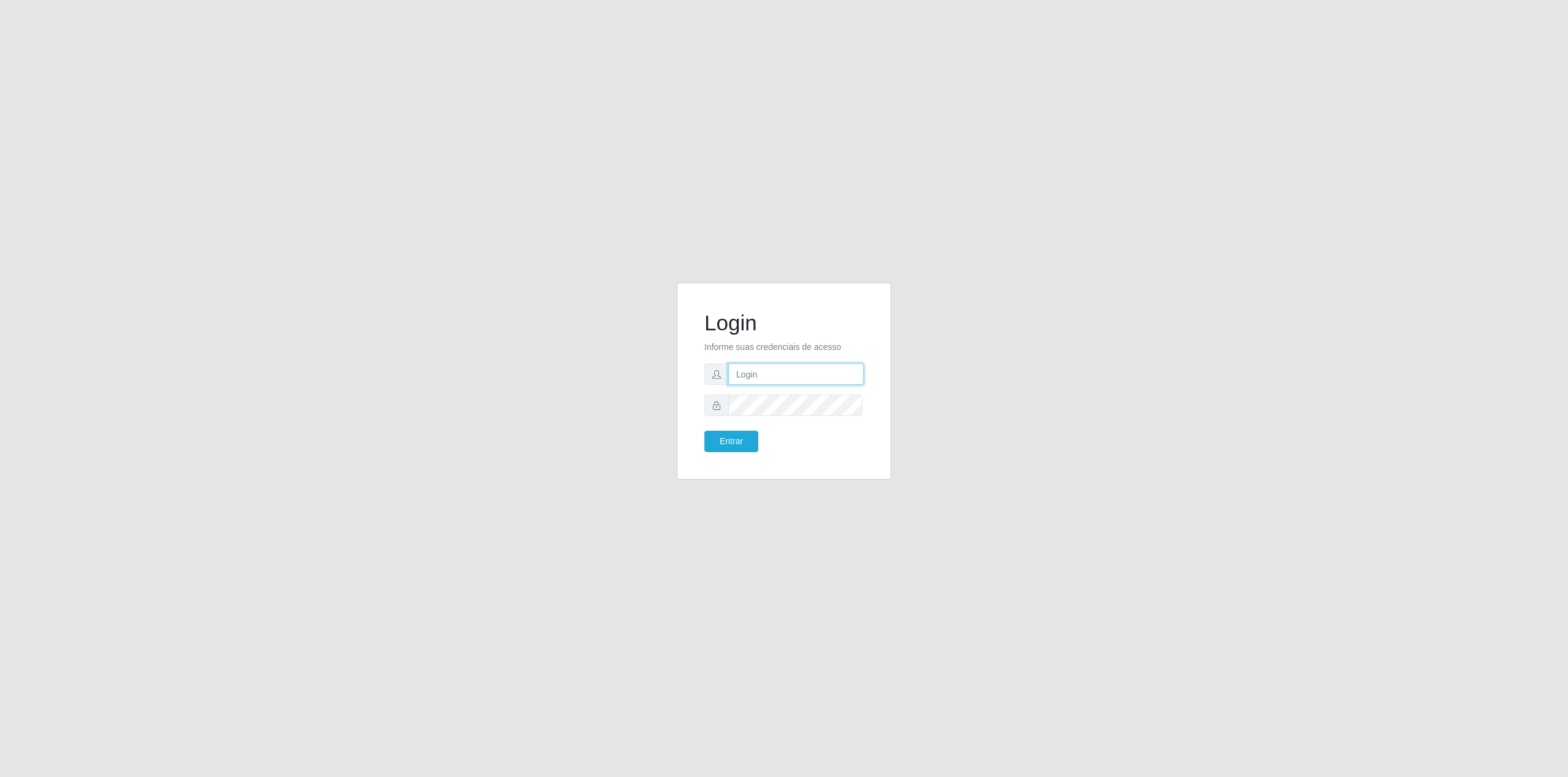
click at [768, 371] on input "text" at bounding box center [795, 374] width 136 height 21
type input "[EMAIL_ADDRESS][DOMAIN_NAME]"
click at [704, 431] on button "Entrar" at bounding box center [730, 441] width 54 height 21
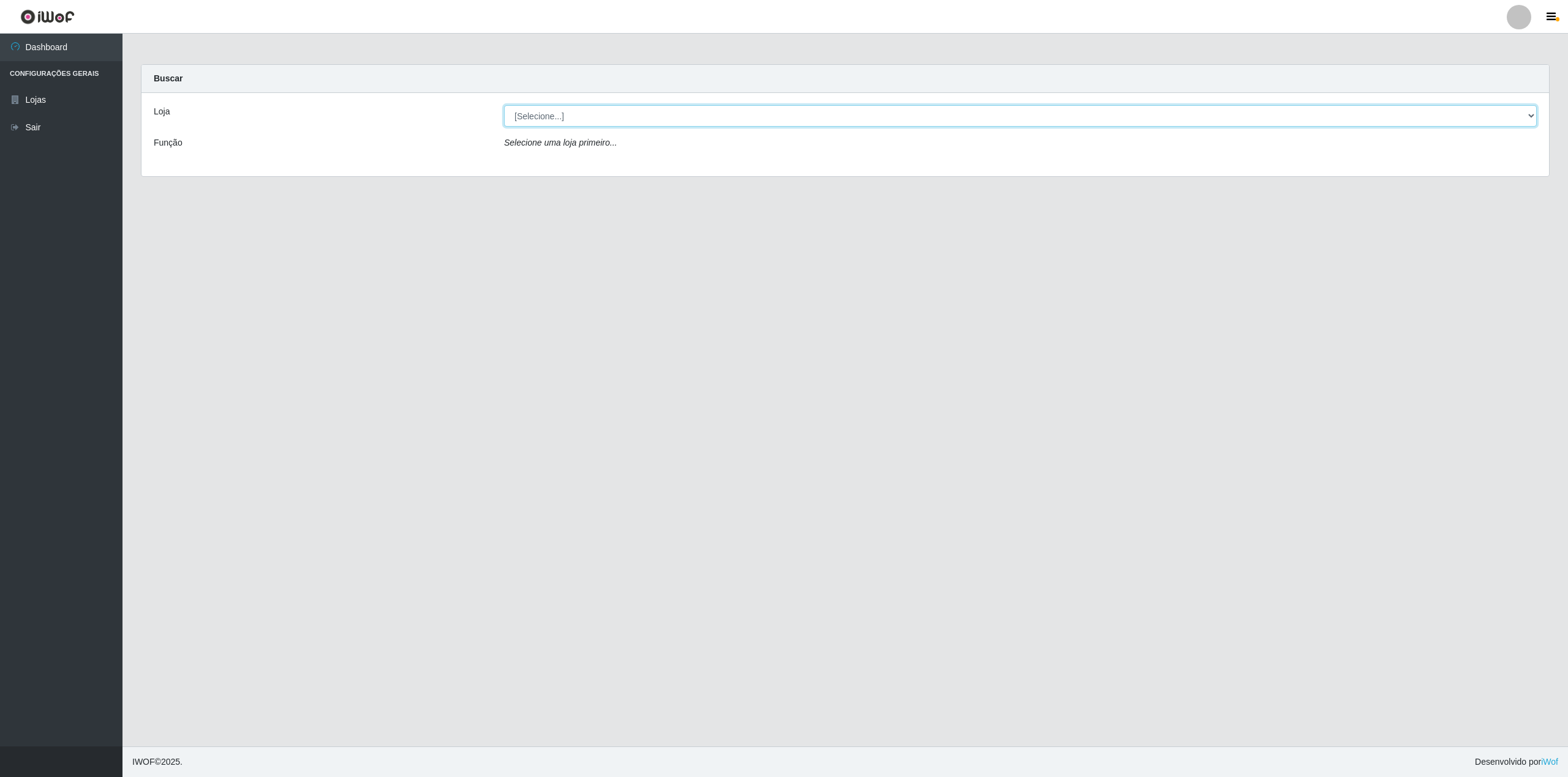
click at [1476, 116] on select "[Selecione...] BomQueSó Agreste - Loja 2" at bounding box center [1020, 116] width 1033 height 21
select select "214"
click at [504, 105] on select "[Selecione...] BomQueSó Agreste - Loja 2" at bounding box center [1020, 116] width 1033 height 21
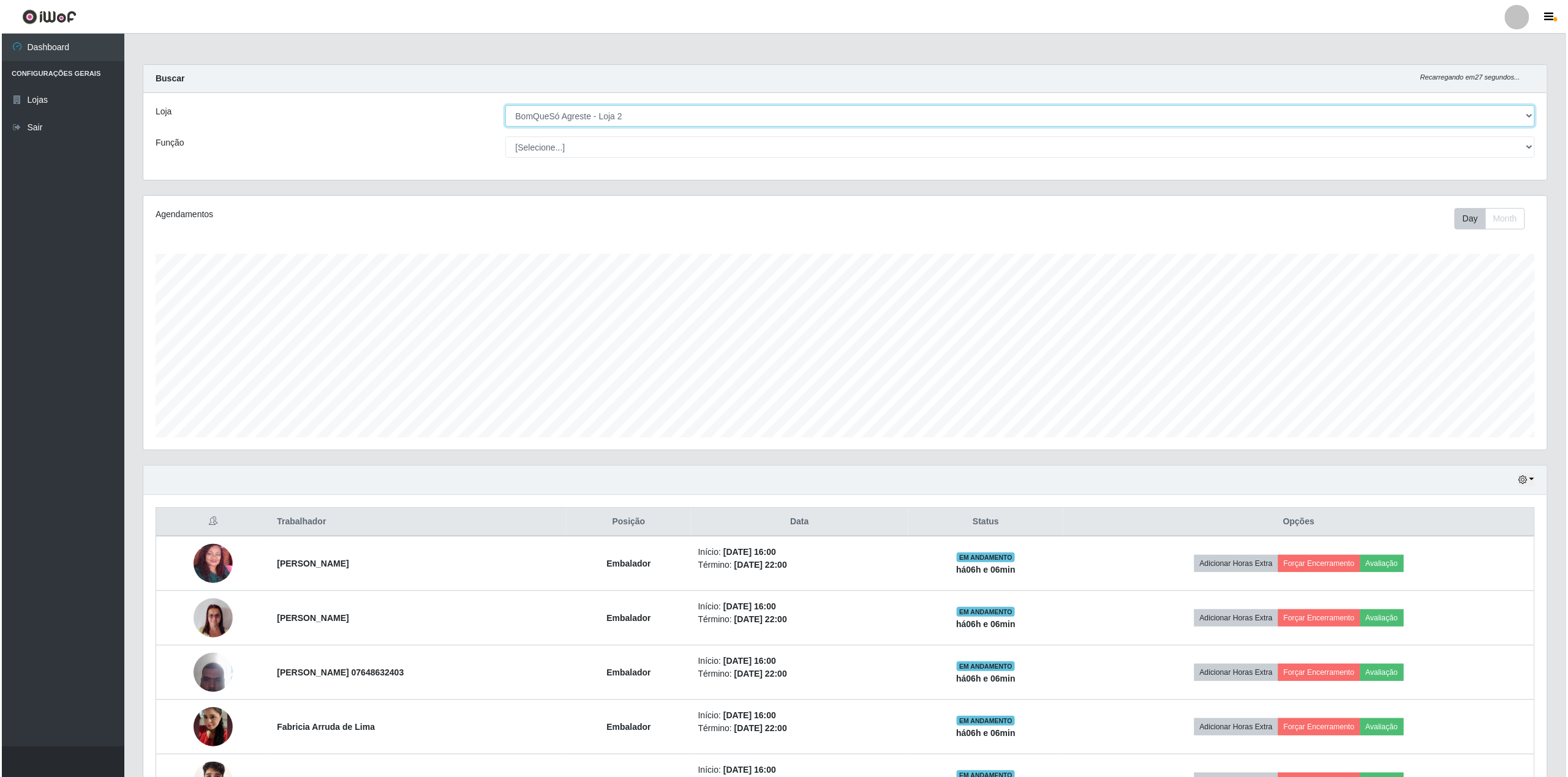
scroll to position [93, 0]
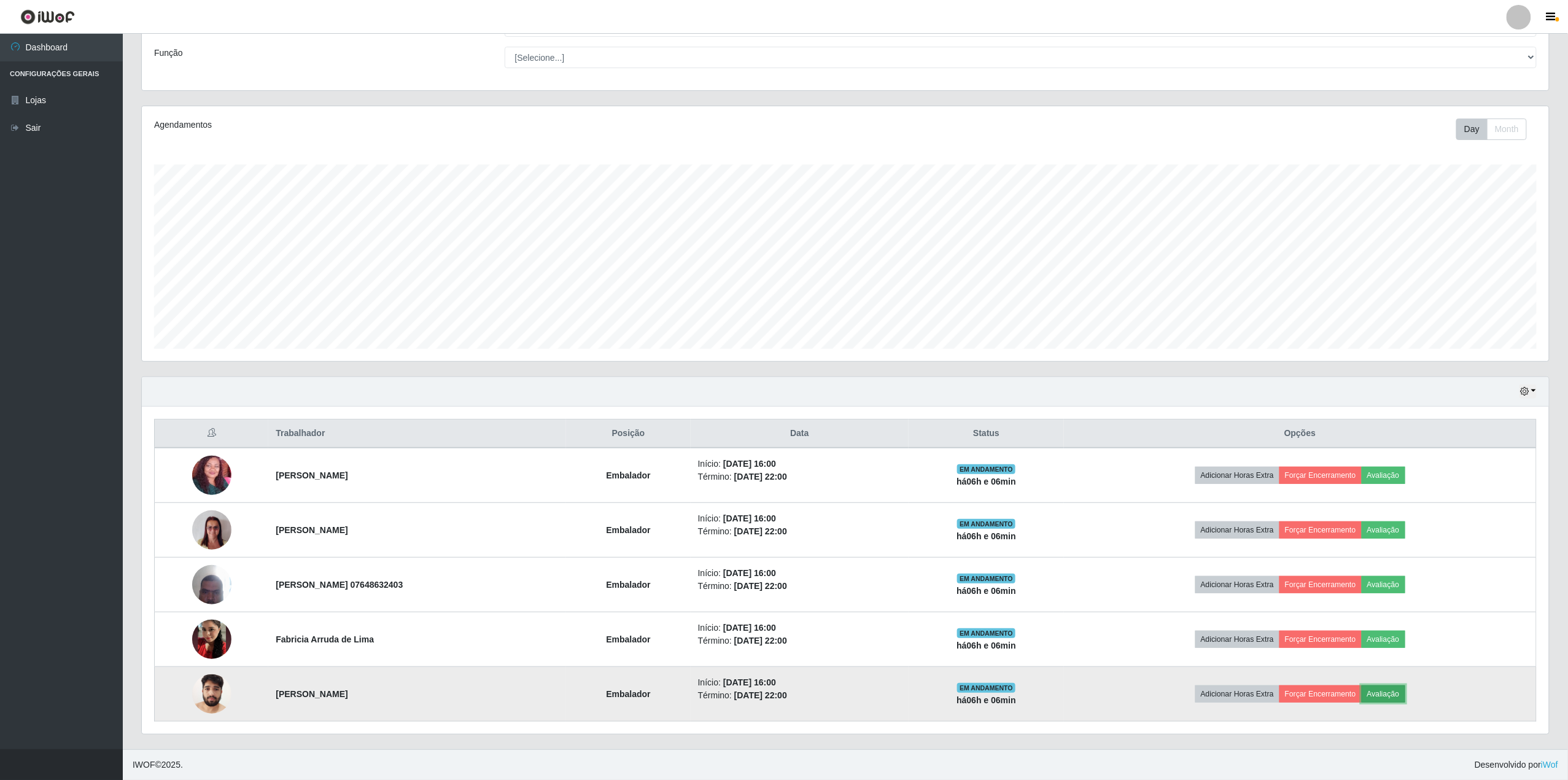
click at [1405, 689] on button "Avaliação" at bounding box center [1383, 694] width 44 height 17
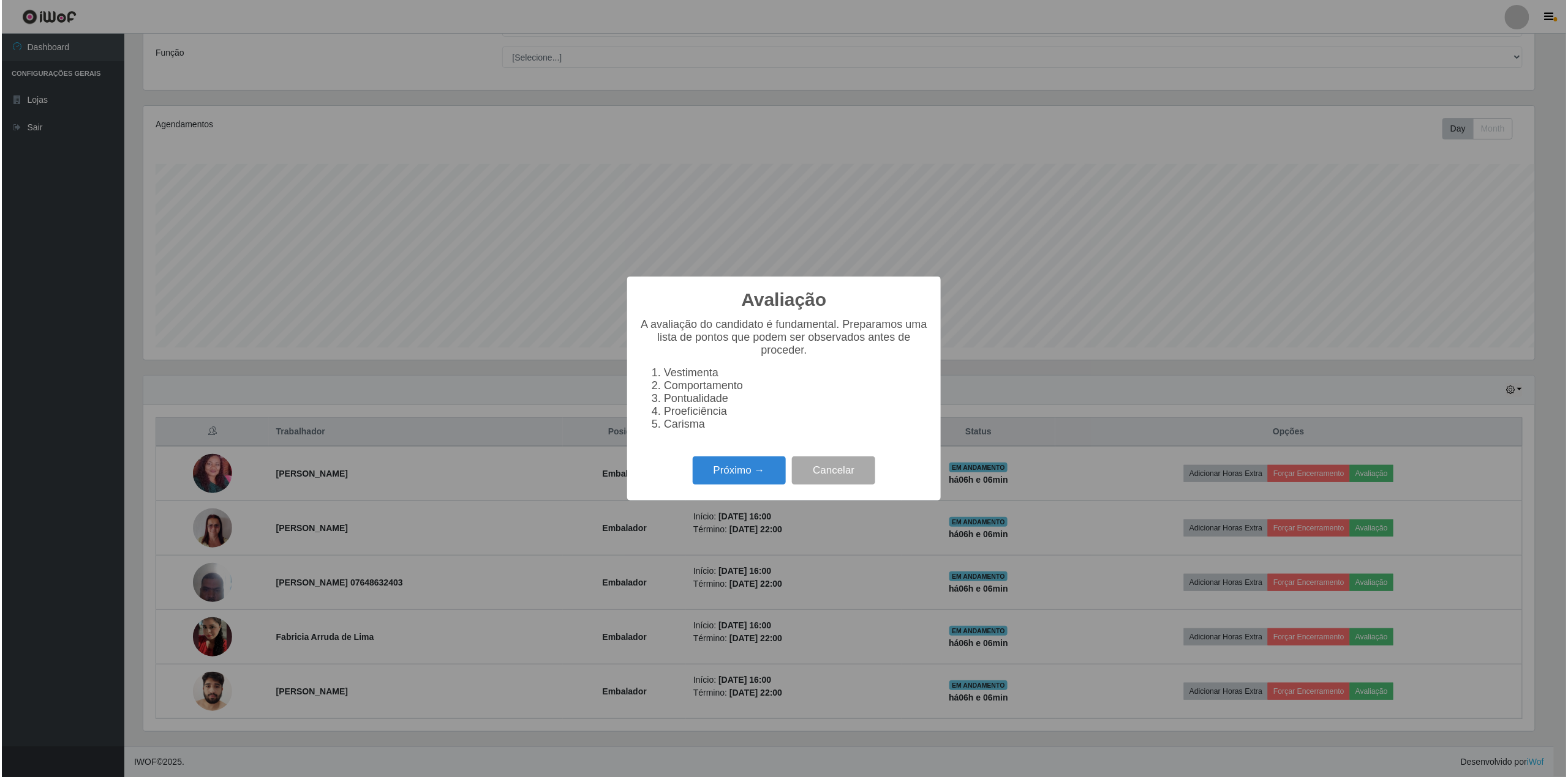
scroll to position [254, 1394]
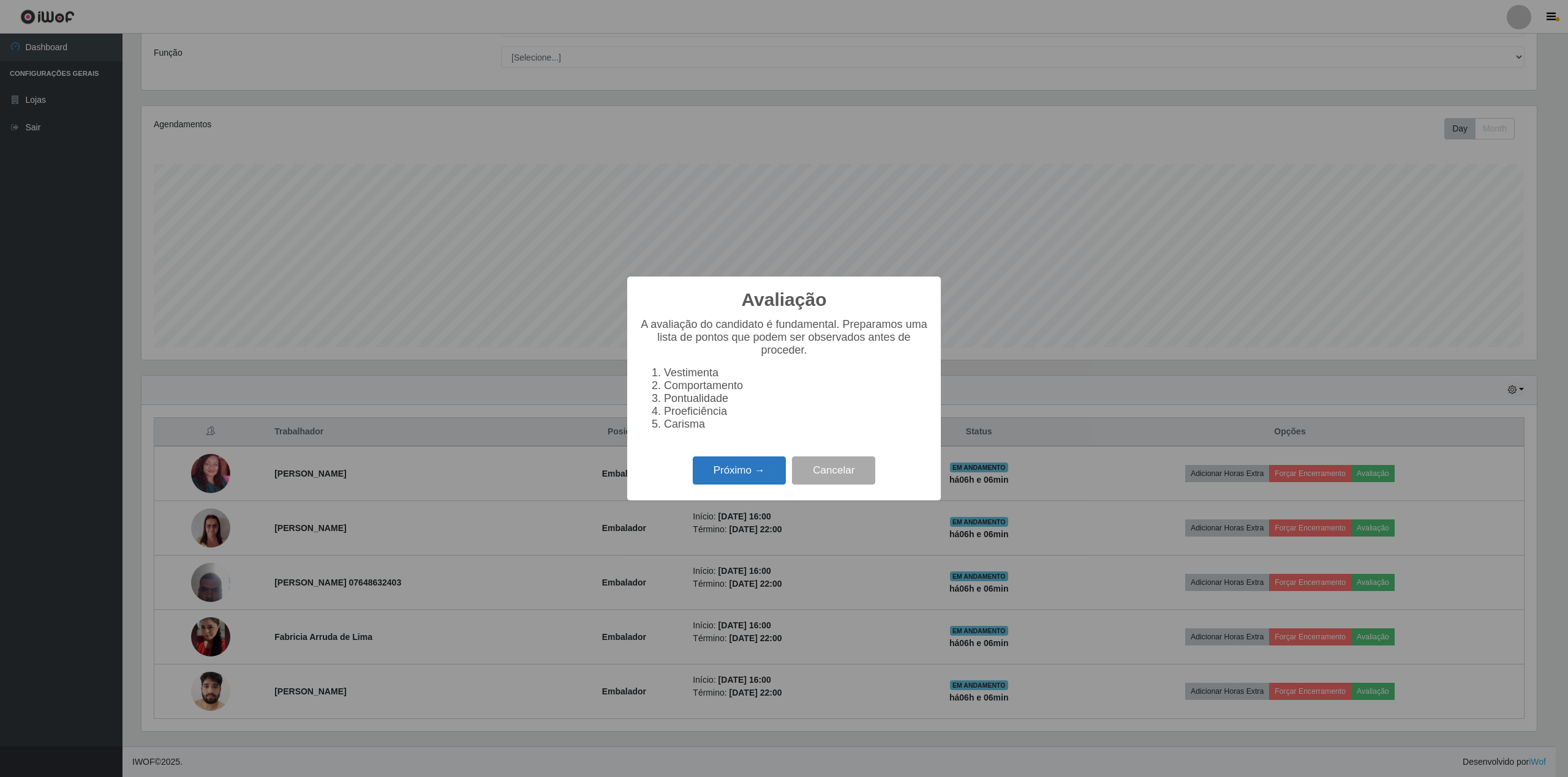
click at [698, 478] on button "Próximo →" at bounding box center [738, 470] width 93 height 28
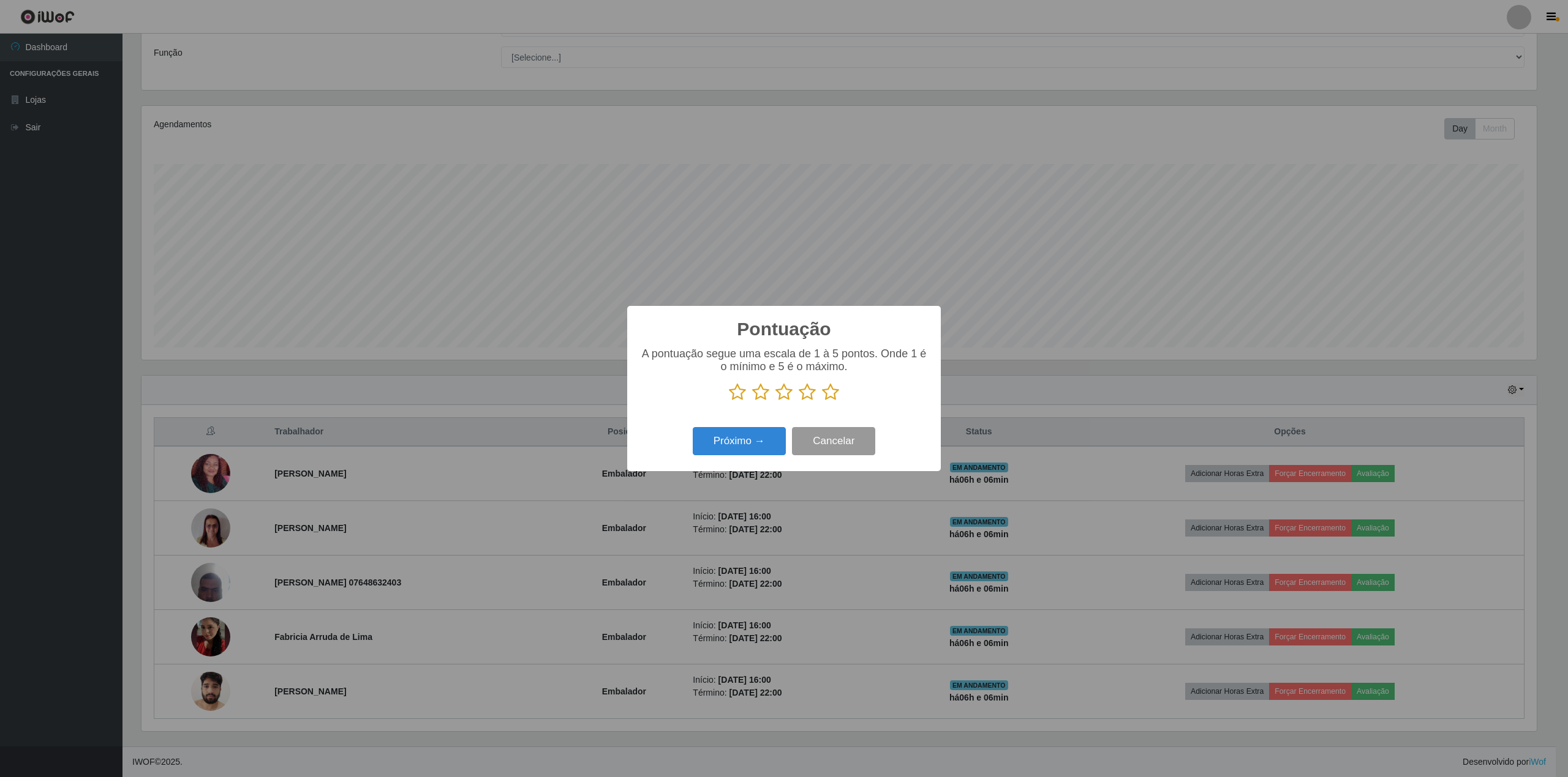
scroll to position [611805, 610941]
click at [831, 398] on icon at bounding box center [830, 392] width 17 height 19
click at [822, 401] on input "radio" at bounding box center [822, 401] width 0 height 0
click at [726, 445] on button "Próximo →" at bounding box center [738, 441] width 93 height 28
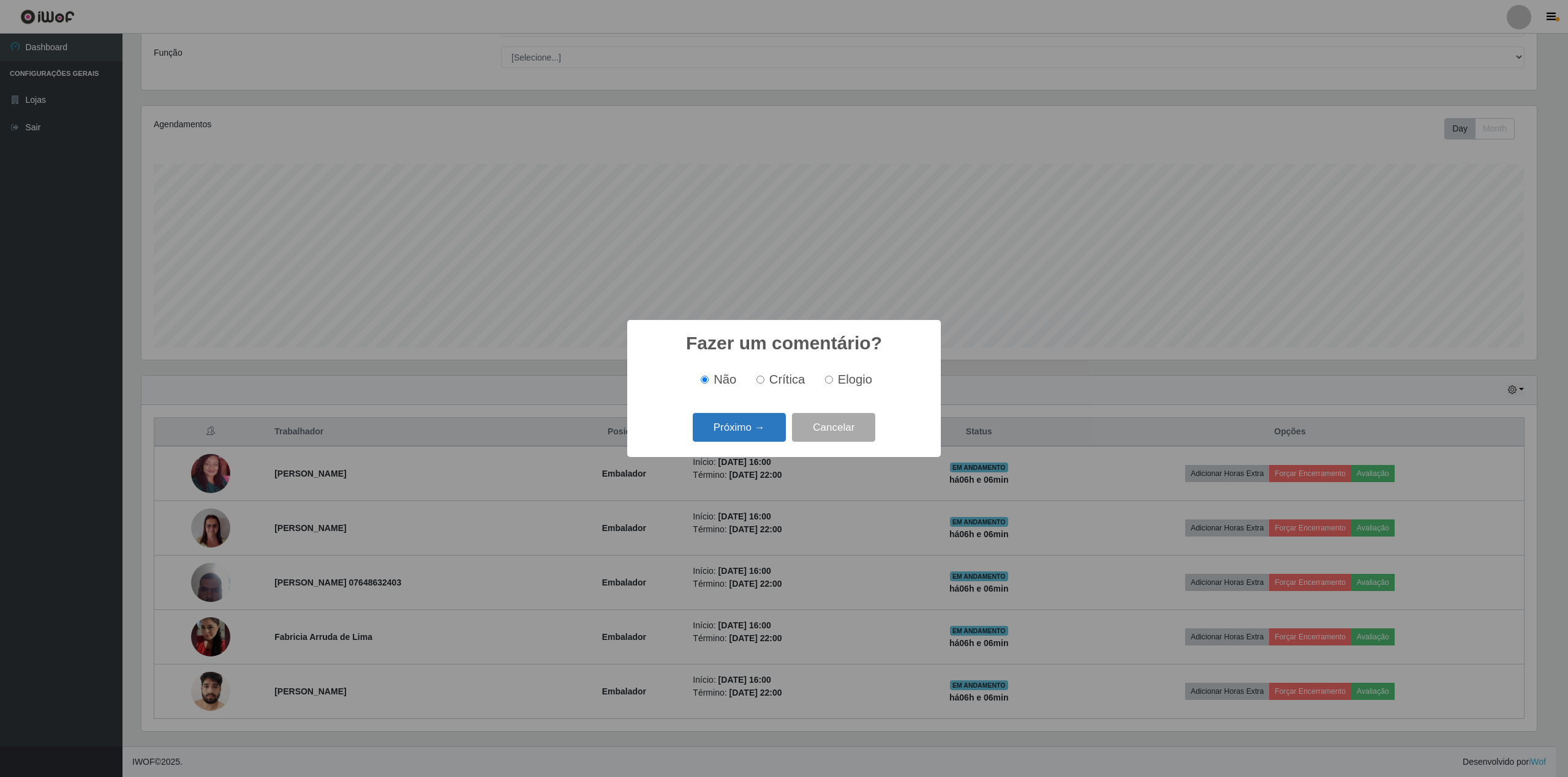
click at [747, 429] on button "Próximo →" at bounding box center [738, 427] width 93 height 28
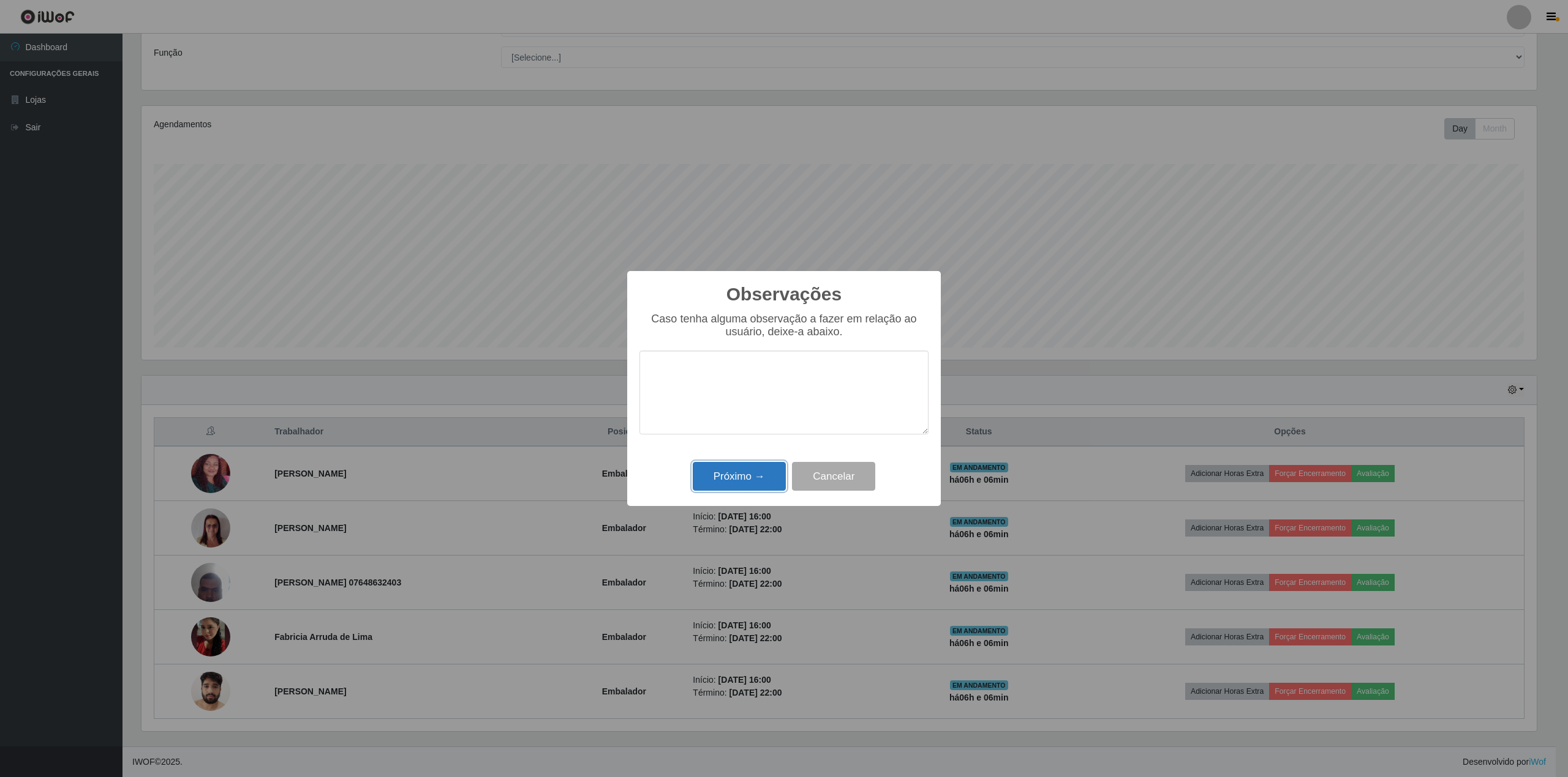
click at [732, 480] on button "Próximo →" at bounding box center [738, 477] width 93 height 28
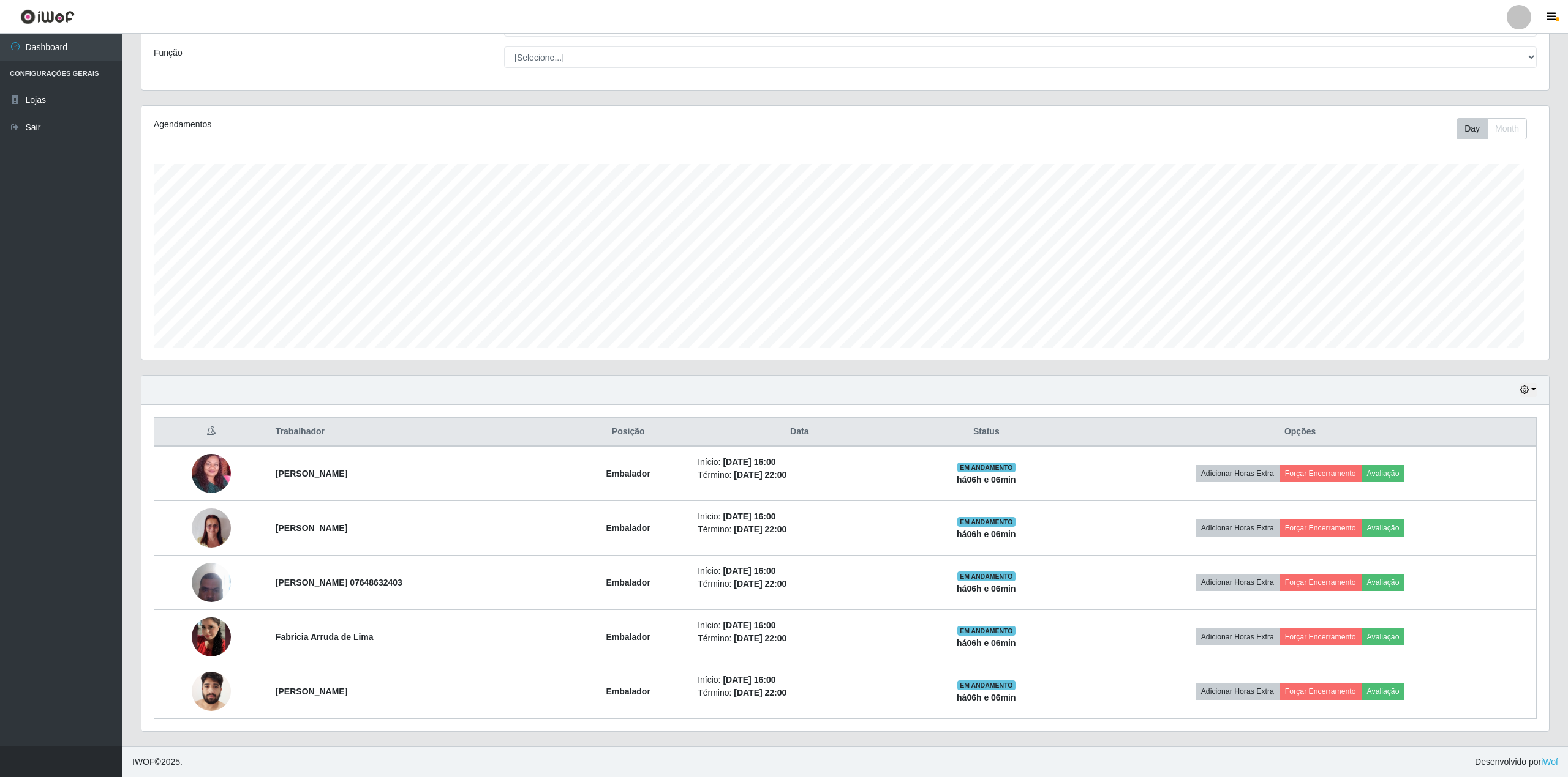
scroll to position [254, 1403]
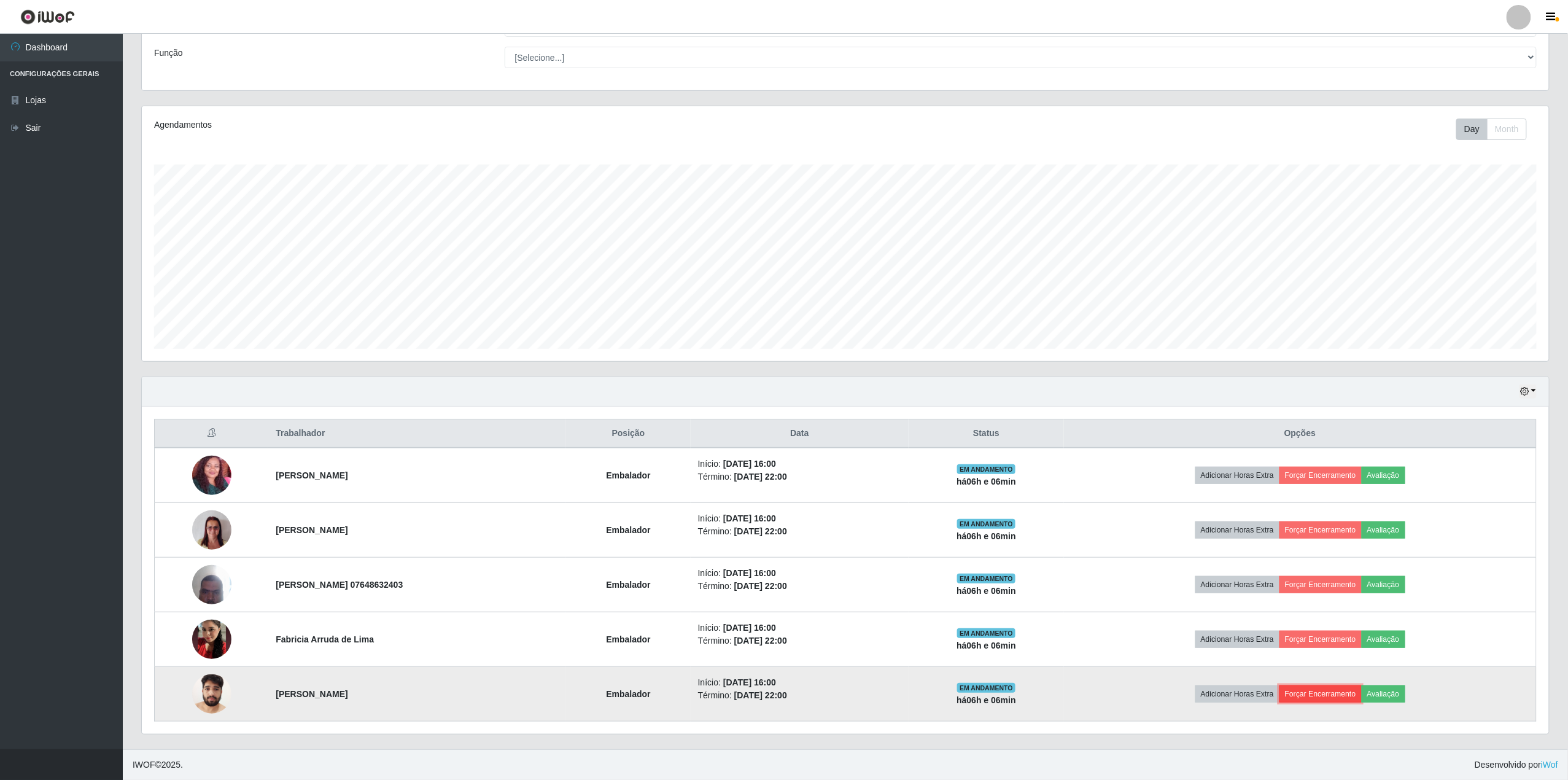
click at [1340, 689] on button "Forçar Encerramento" at bounding box center [1321, 694] width 83 height 17
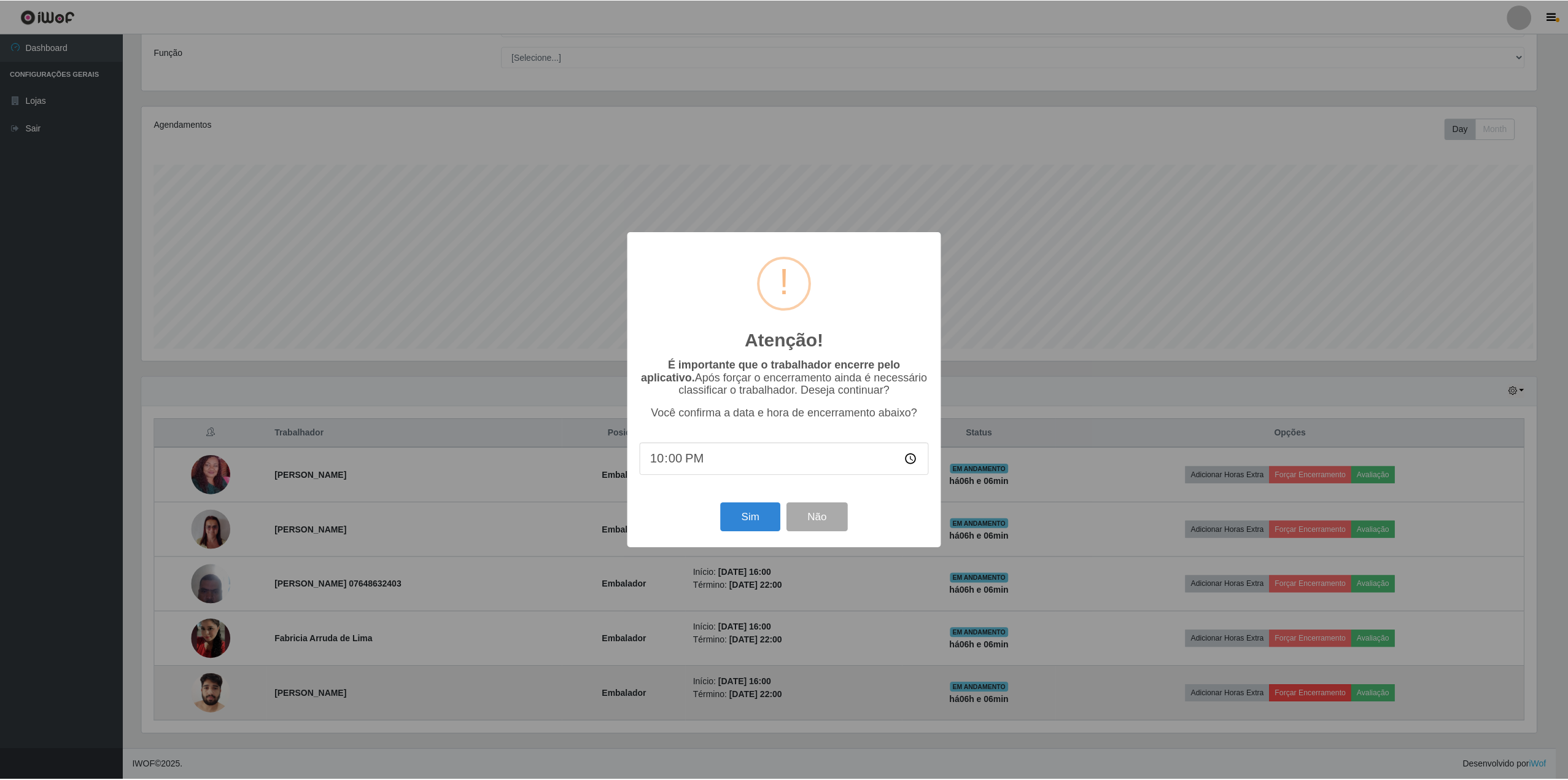
scroll to position [255, 1398]
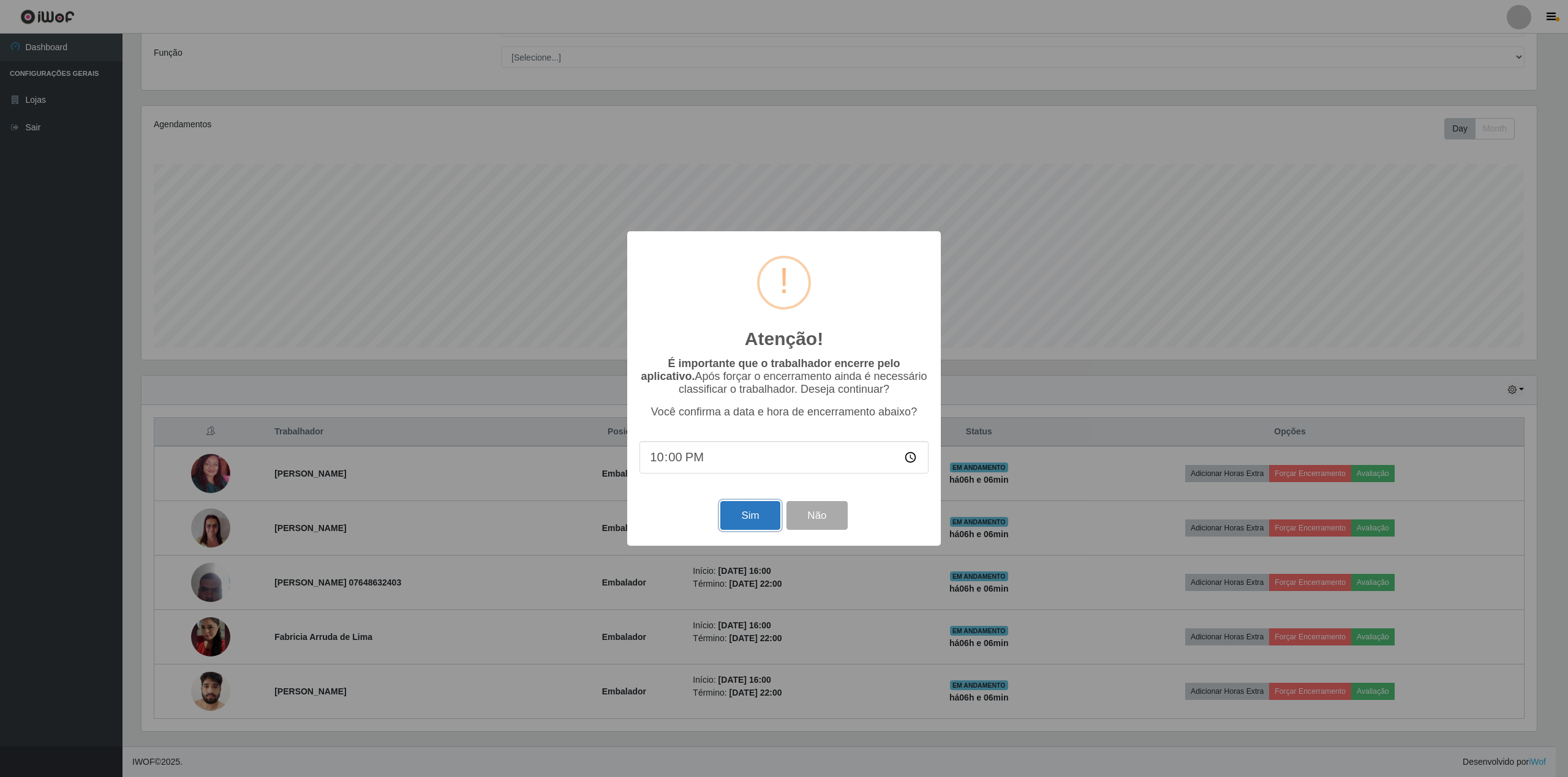
click at [767, 519] on button "Sim" at bounding box center [749, 516] width 59 height 28
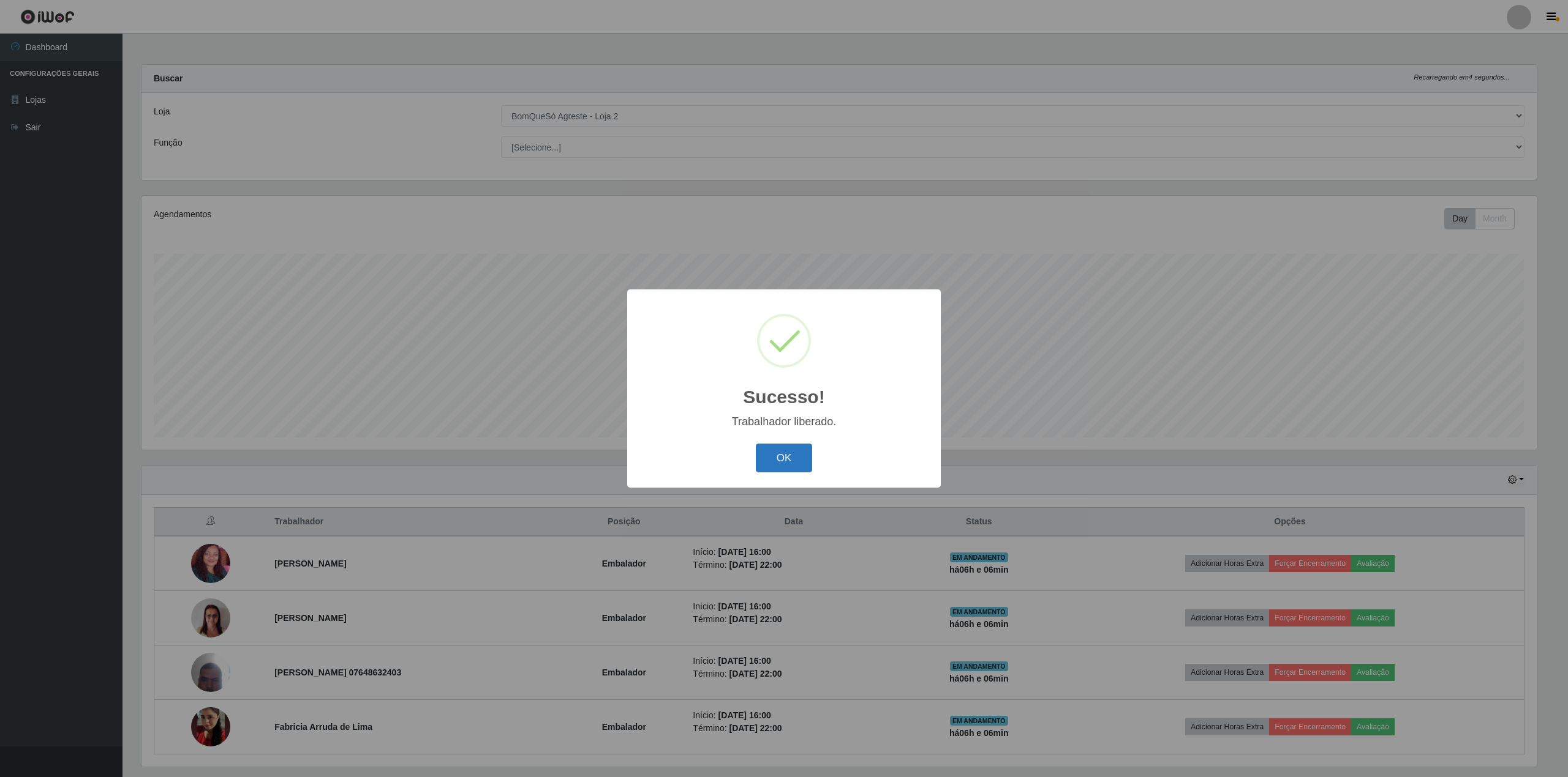
click at [768, 459] on button "OK" at bounding box center [784, 458] width 57 height 28
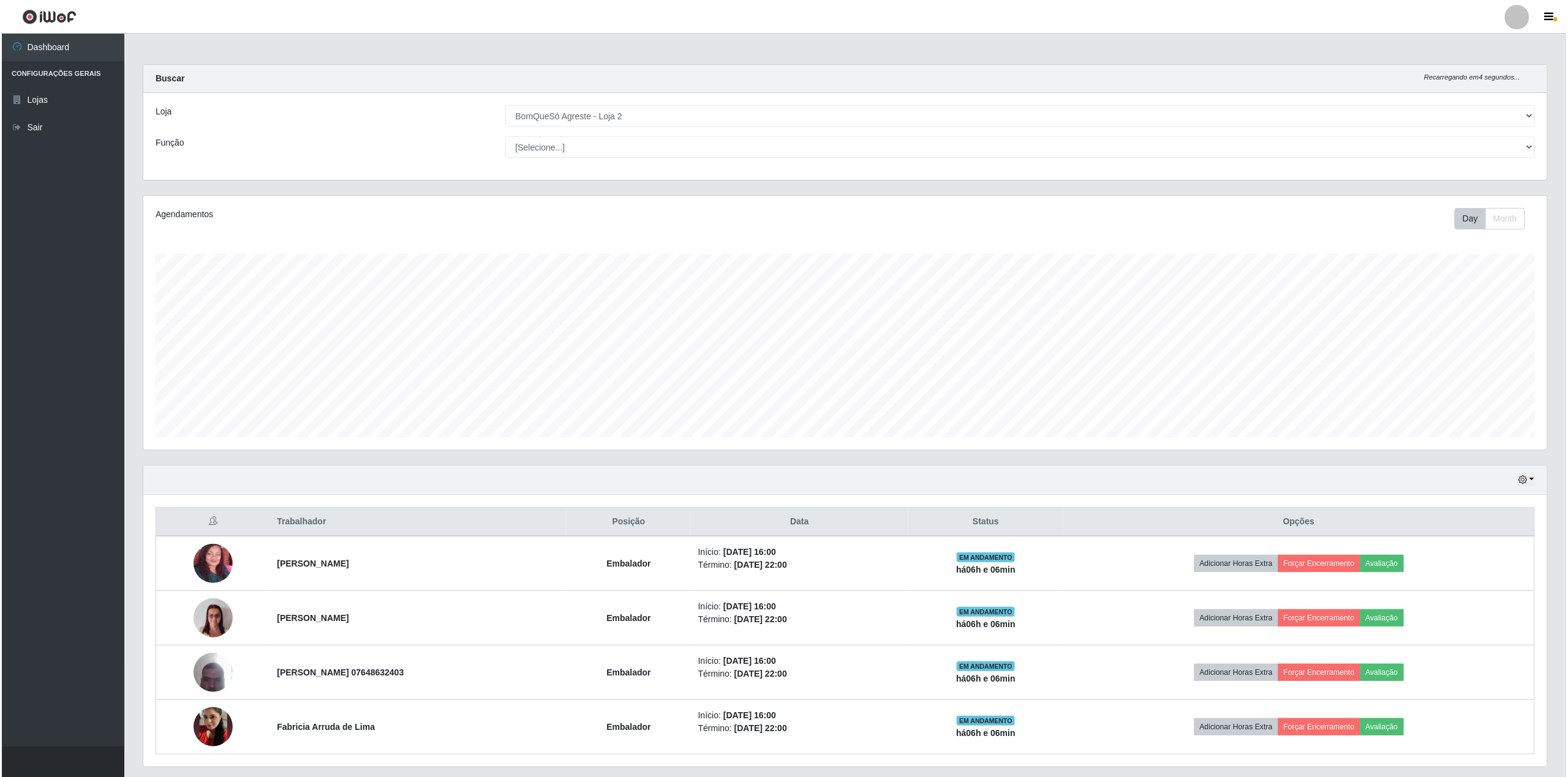
scroll to position [38, 0]
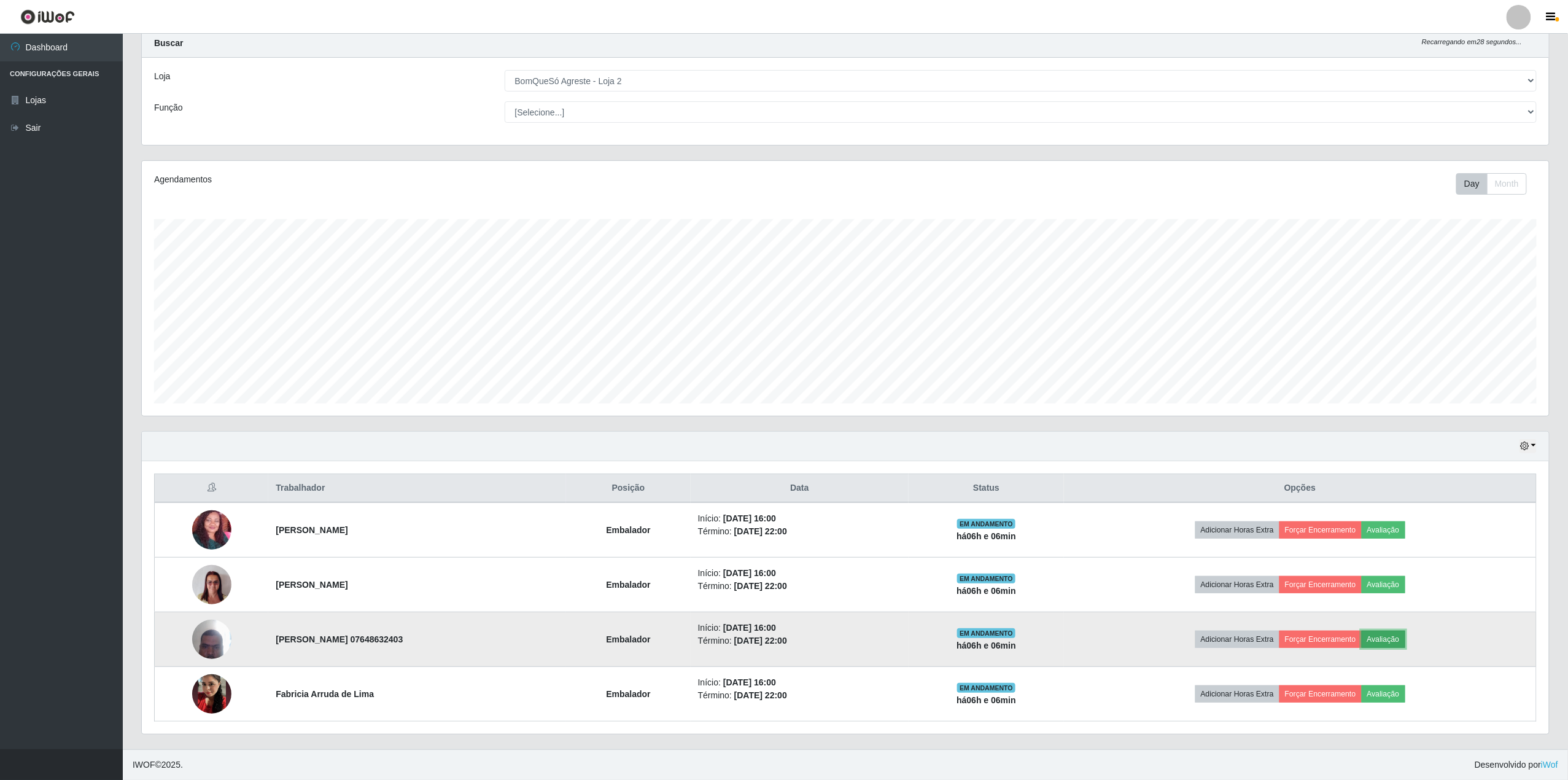
click at [1405, 631] on button "Avaliação" at bounding box center [1383, 639] width 44 height 17
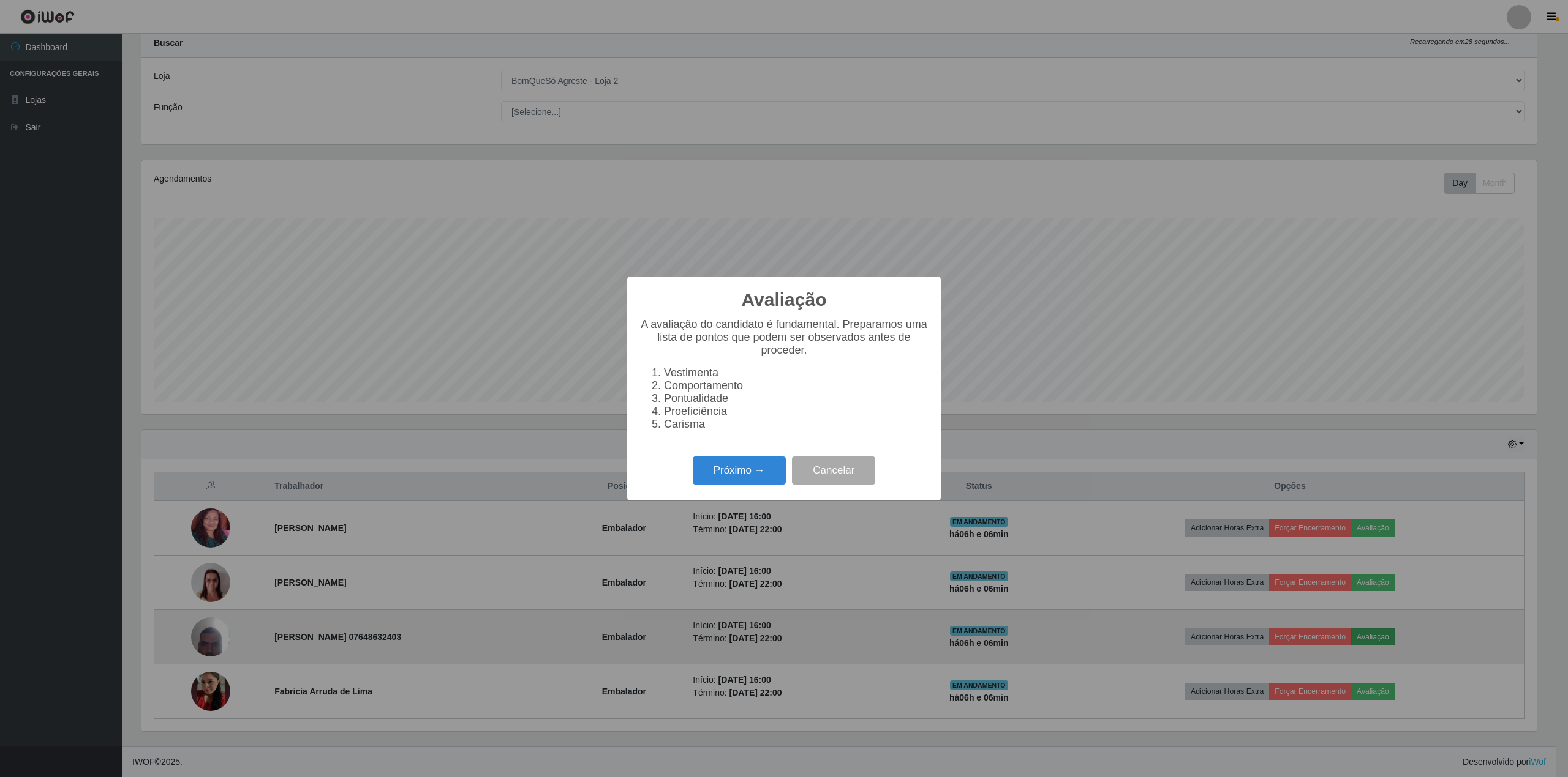
scroll to position [254, 1394]
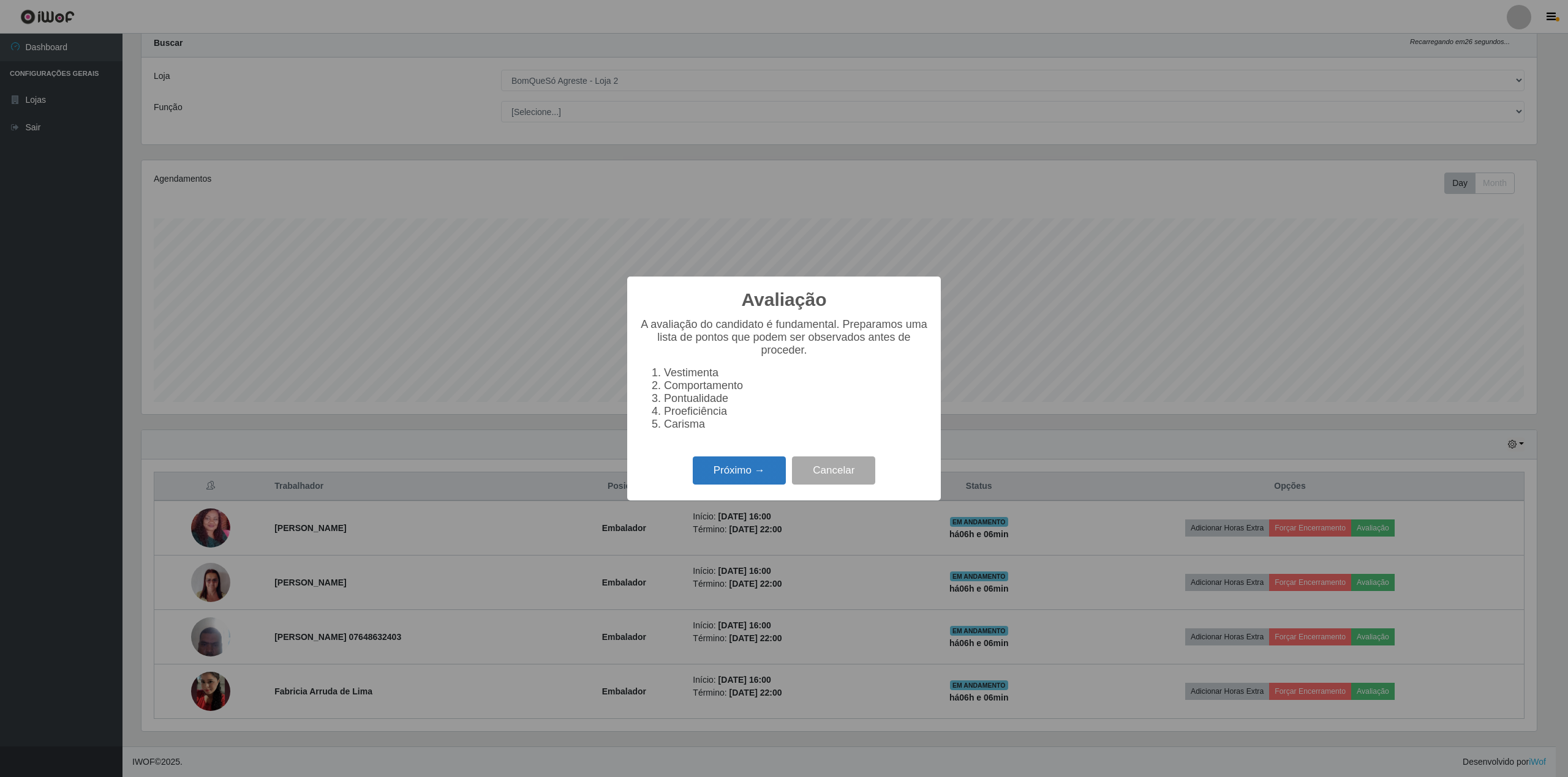
click at [735, 482] on button "Próximo →" at bounding box center [738, 470] width 93 height 28
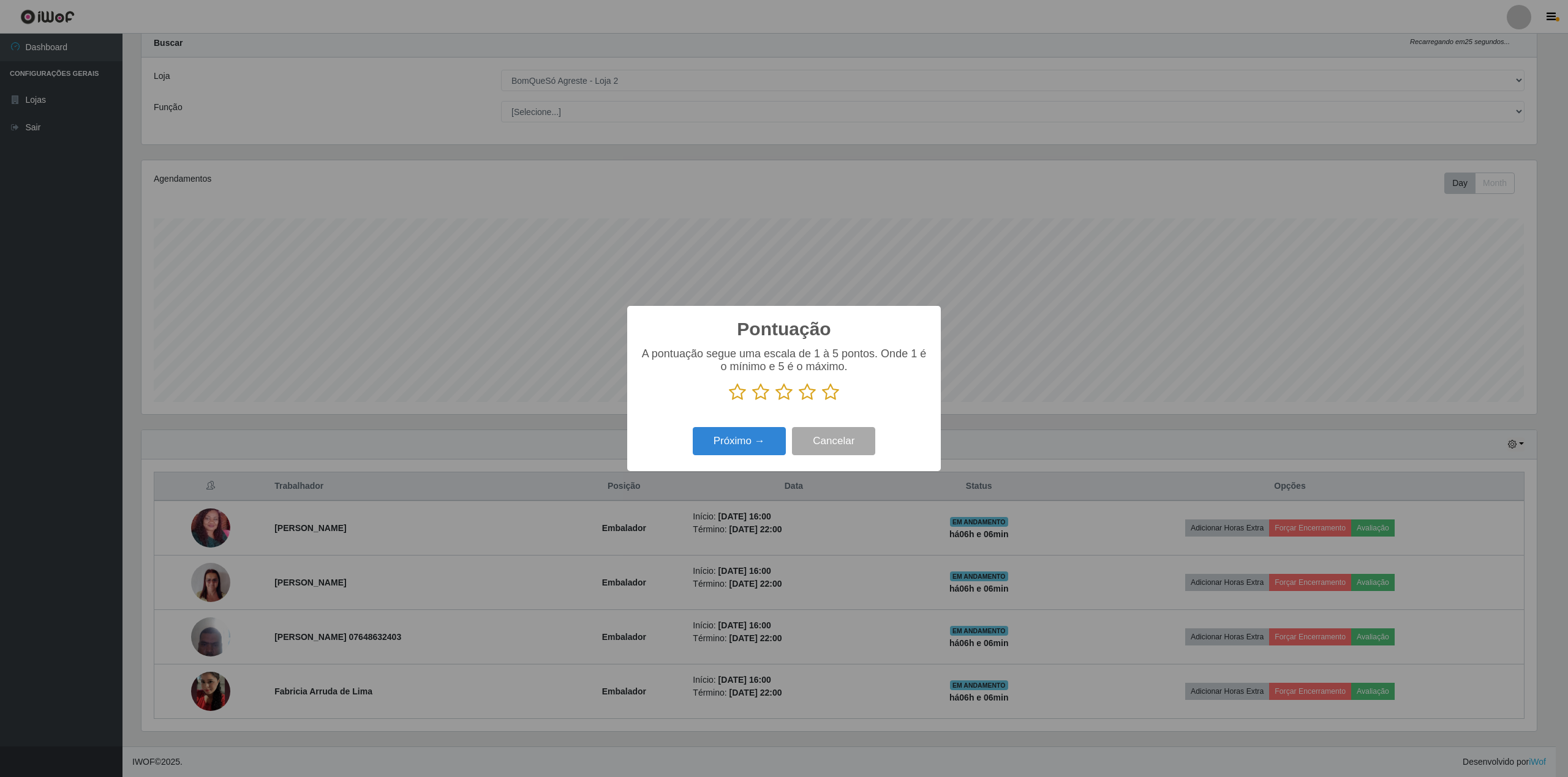
click at [834, 395] on icon at bounding box center [830, 392] width 17 height 19
click at [822, 401] on input "radio" at bounding box center [822, 401] width 0 height 0
click at [736, 447] on button "Próximo →" at bounding box center [738, 441] width 93 height 28
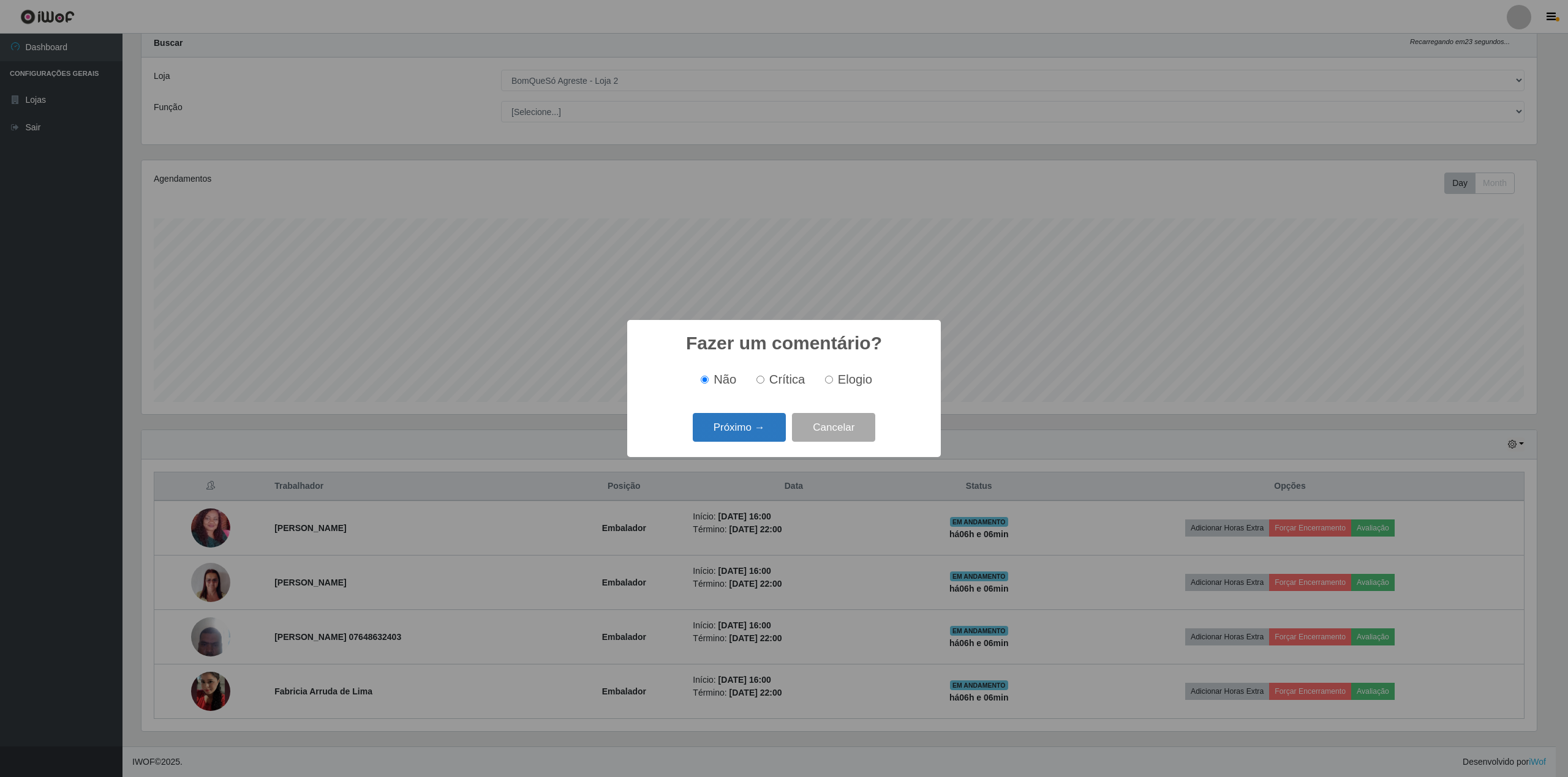
click at [737, 440] on button "Próximo →" at bounding box center [738, 427] width 93 height 28
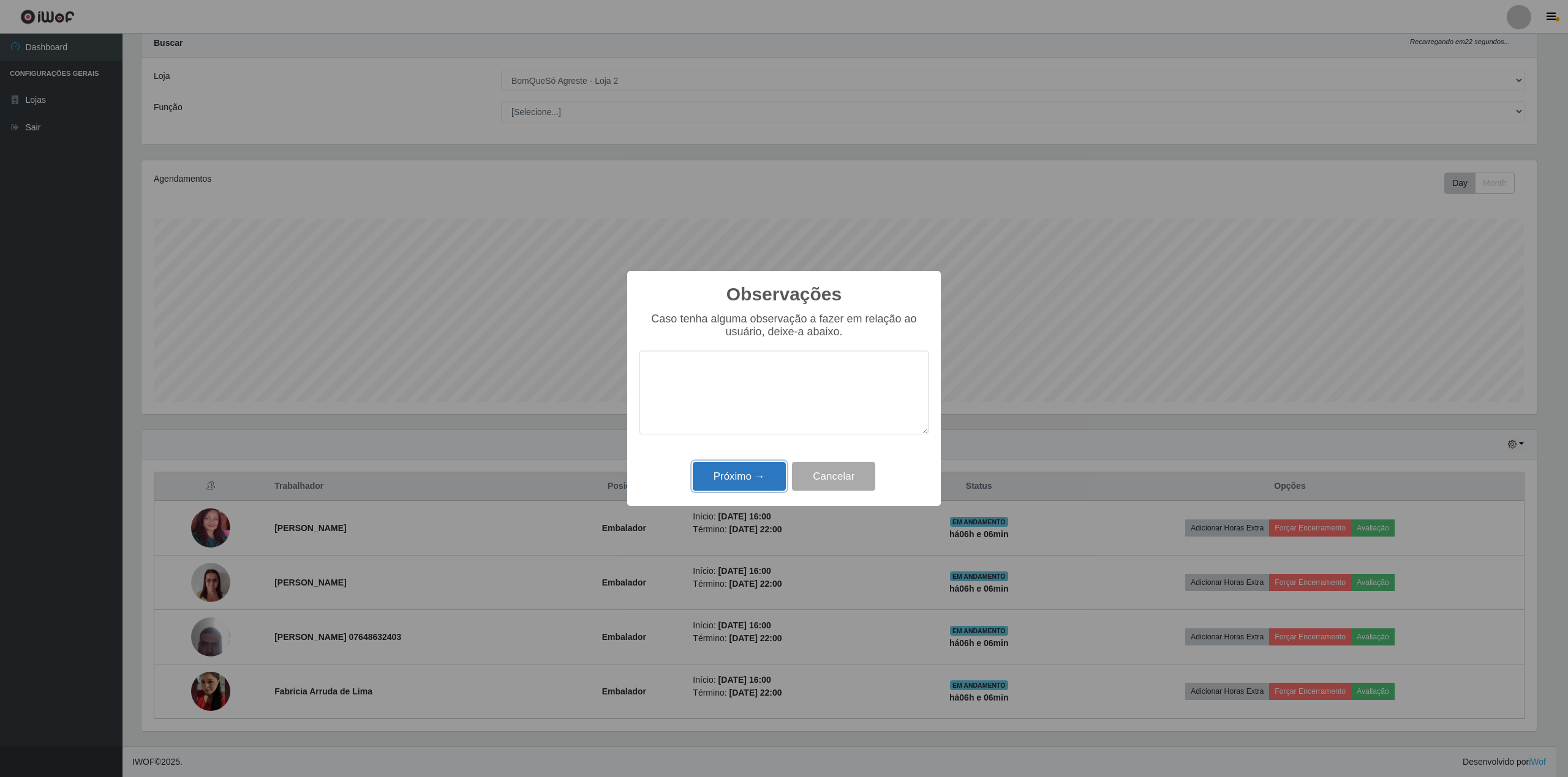
click at [731, 480] on button "Próximo →" at bounding box center [738, 477] width 93 height 28
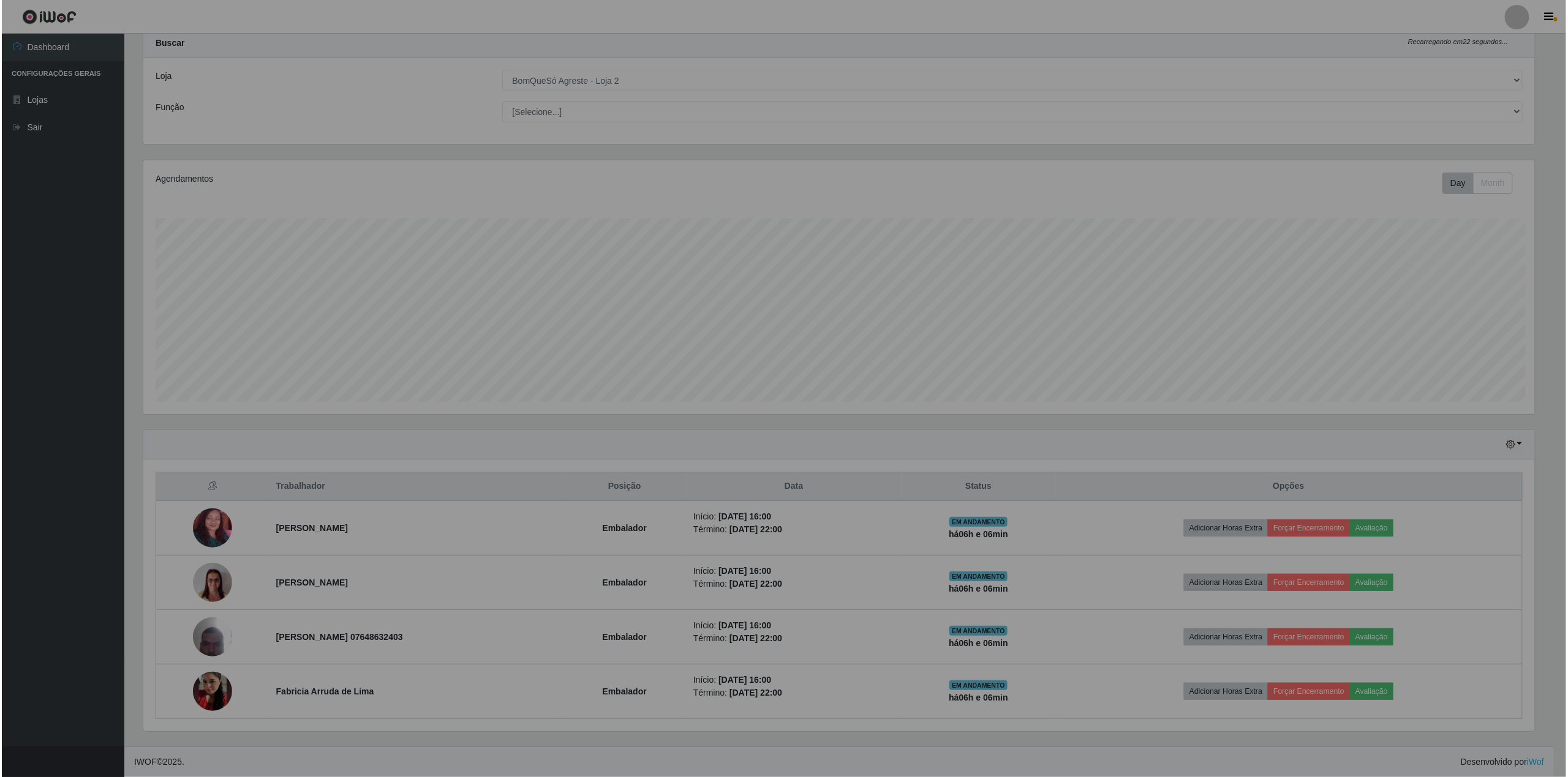
scroll to position [254, 1403]
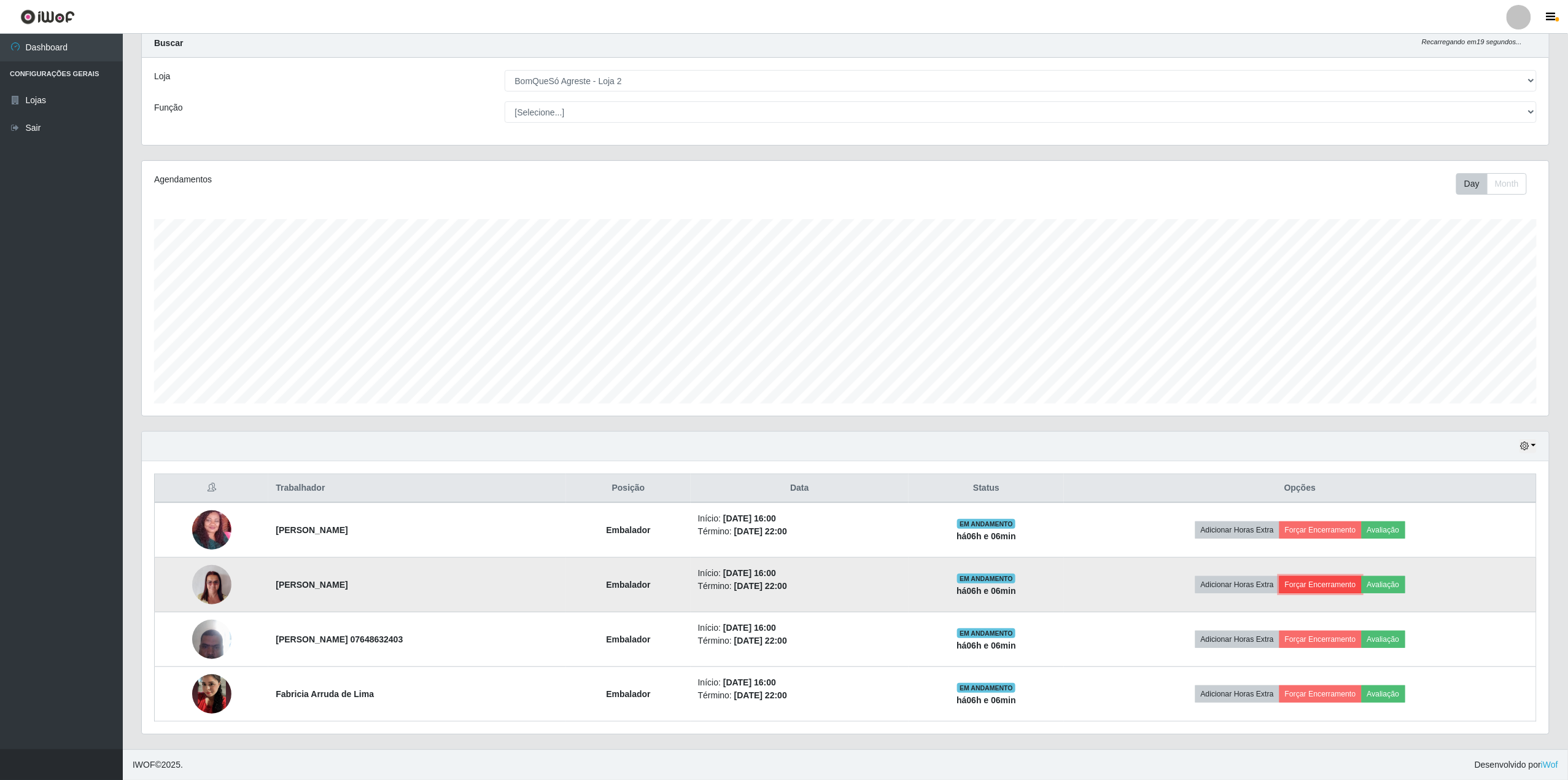
click at [1347, 581] on button "Forçar Encerramento" at bounding box center [1321, 584] width 83 height 17
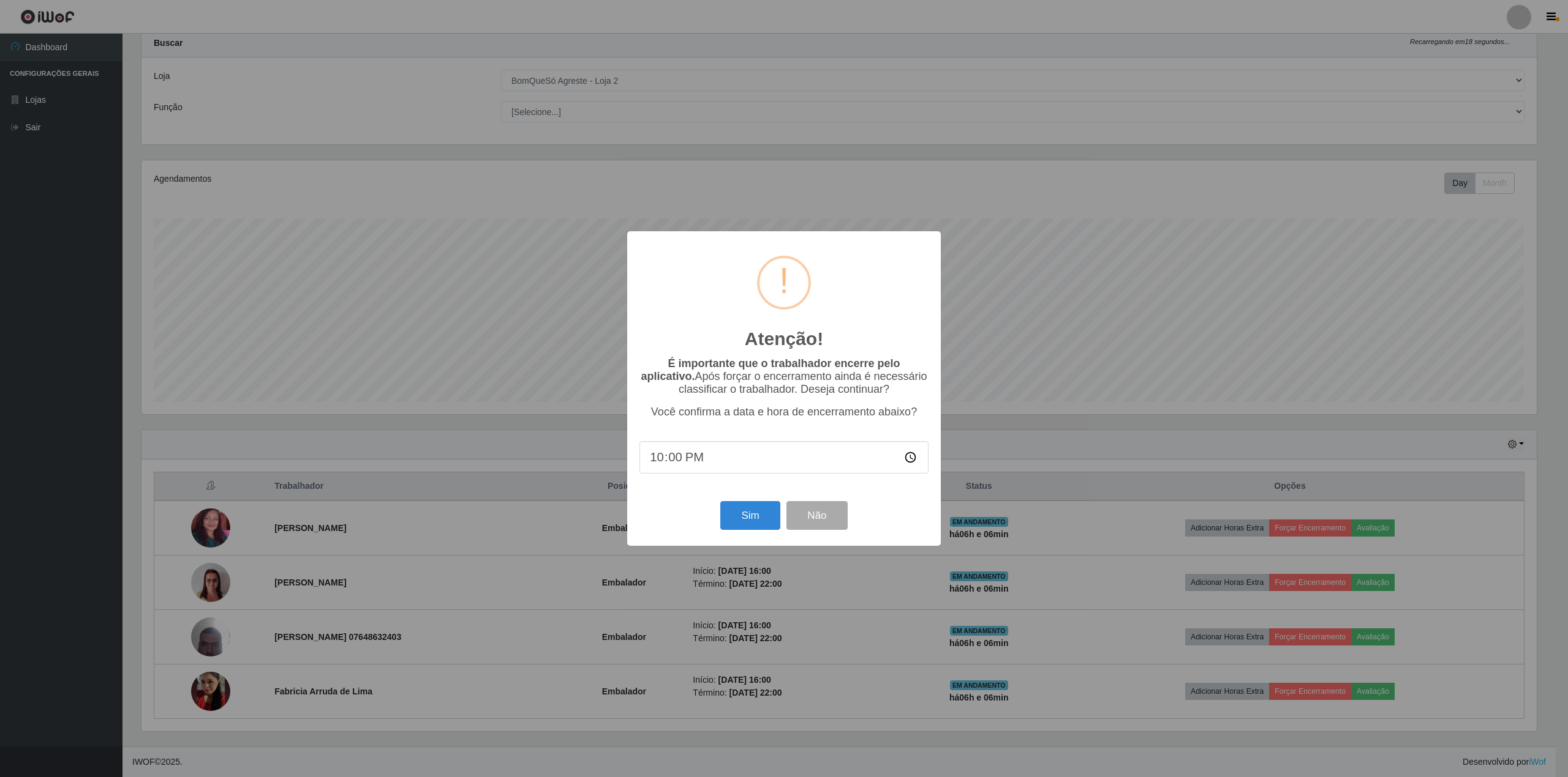
click at [751, 501] on div "Atenção! × É importante que o trabalhador encerre pelo aplicativo. Após forçar …" at bounding box center [784, 388] width 314 height 314
click at [748, 520] on button "Sim" at bounding box center [749, 516] width 59 height 28
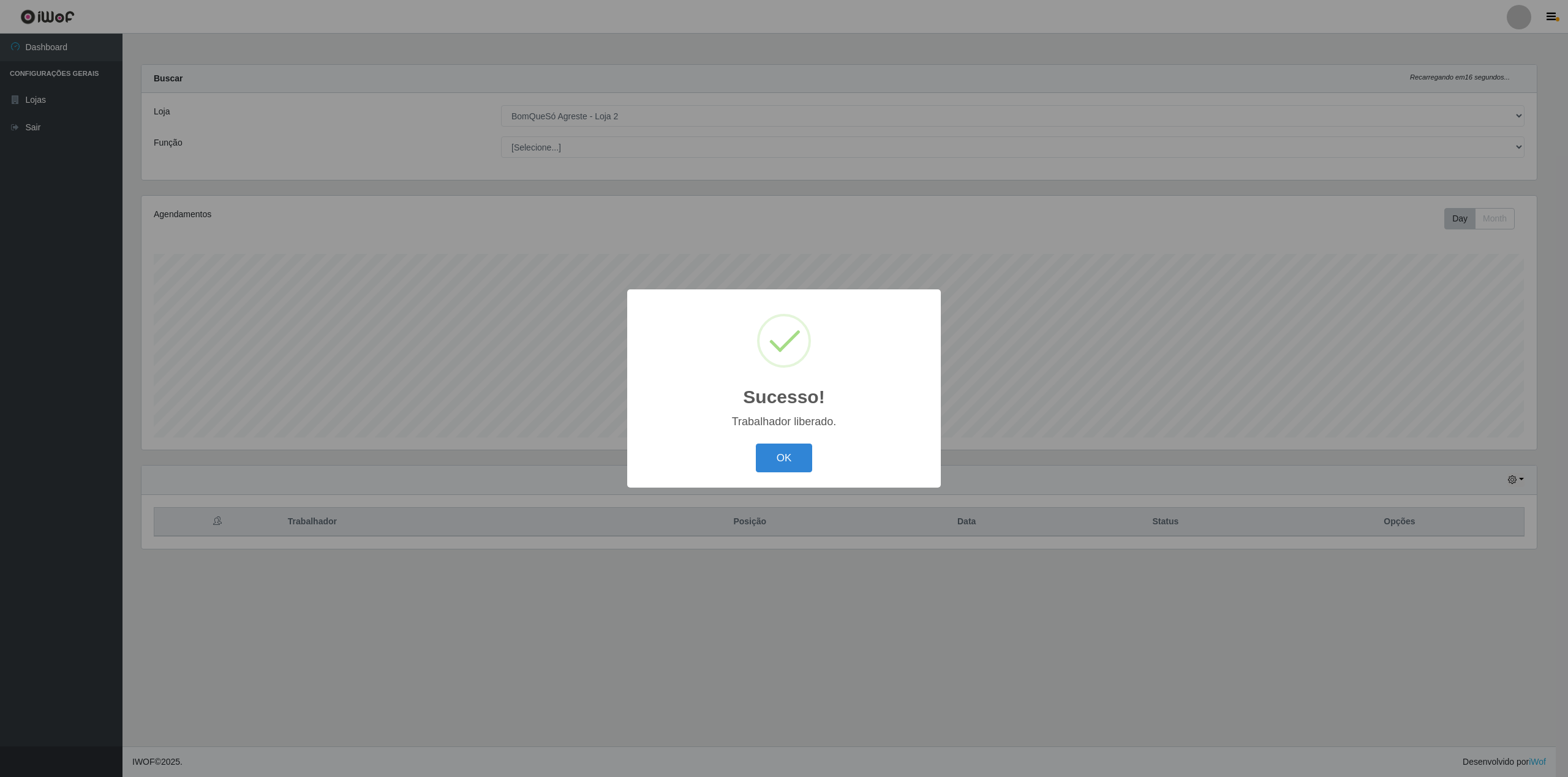
scroll to position [0, 0]
click at [792, 463] on button "OK" at bounding box center [784, 458] width 57 height 28
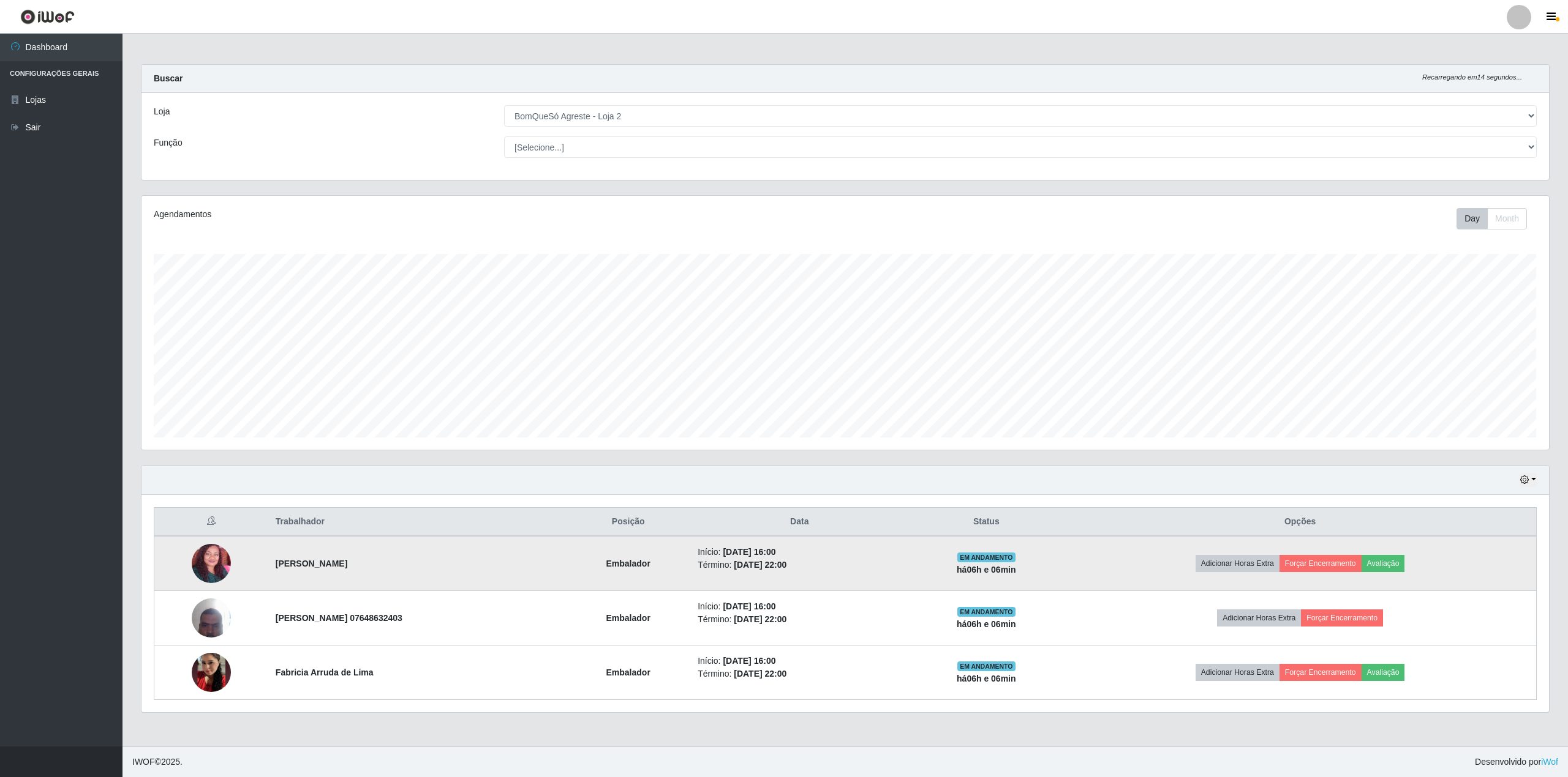
click at [1417, 554] on td "Adicionar Horas Extra Forçar Encerramento Avaliação" at bounding box center [1299, 563] width 472 height 55
click at [1405, 561] on button "Avaliação" at bounding box center [1383, 563] width 43 height 17
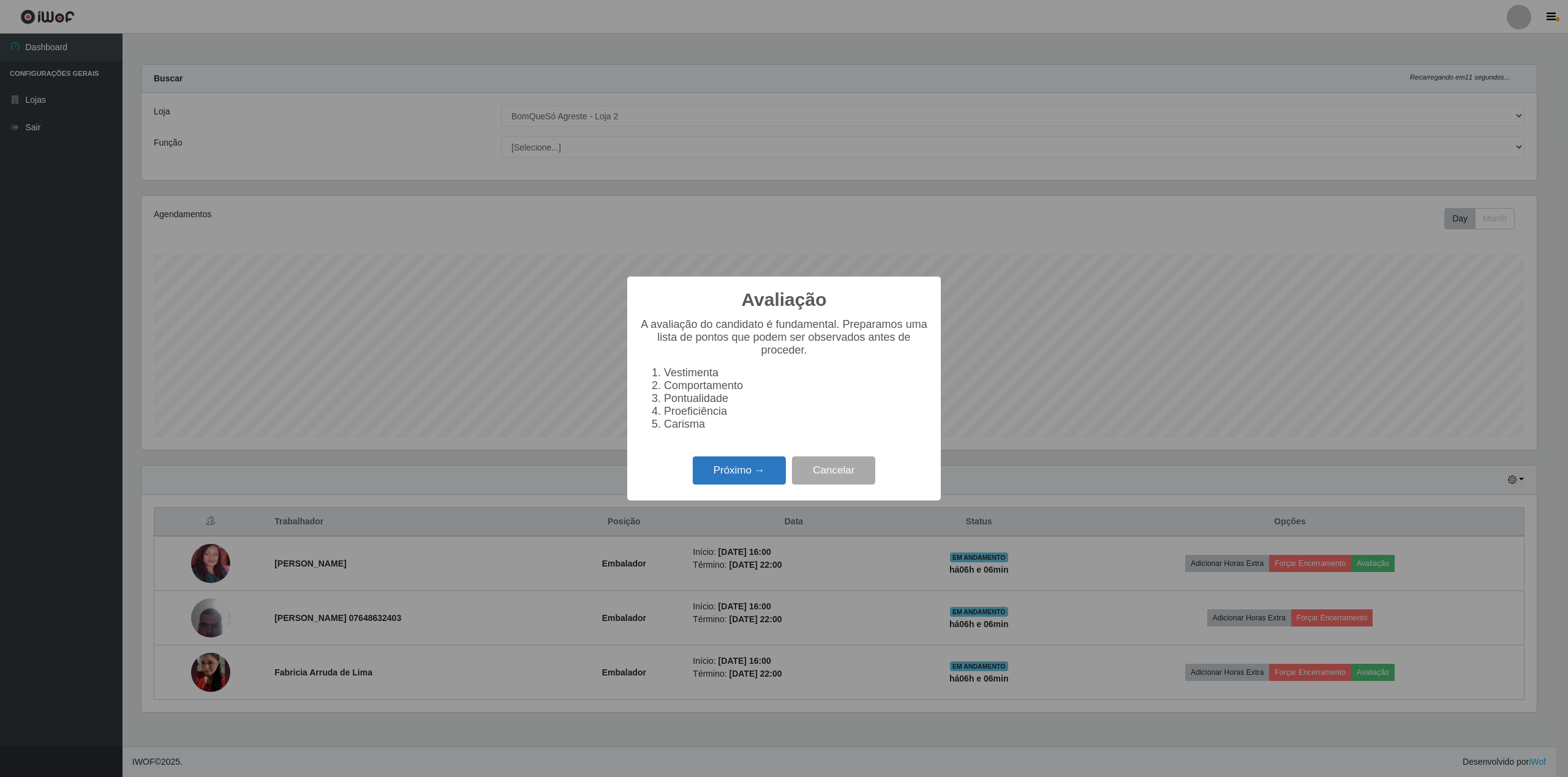
click at [721, 476] on button "Próximo →" at bounding box center [738, 470] width 93 height 28
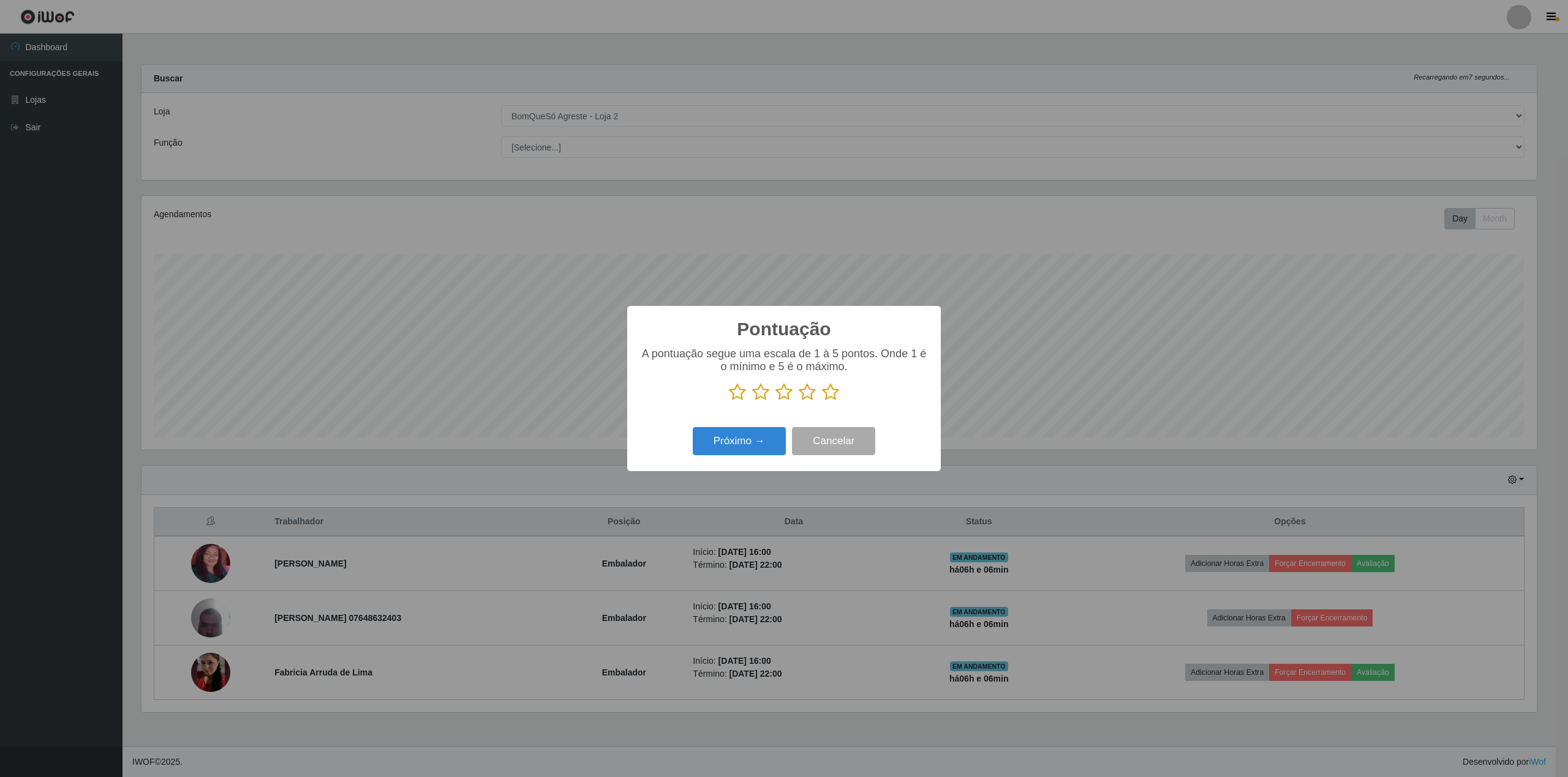
click at [829, 390] on icon at bounding box center [830, 392] width 17 height 19
click at [822, 401] on input "radio" at bounding box center [822, 401] width 0 height 0
click at [740, 442] on button "Próximo →" at bounding box center [738, 441] width 93 height 28
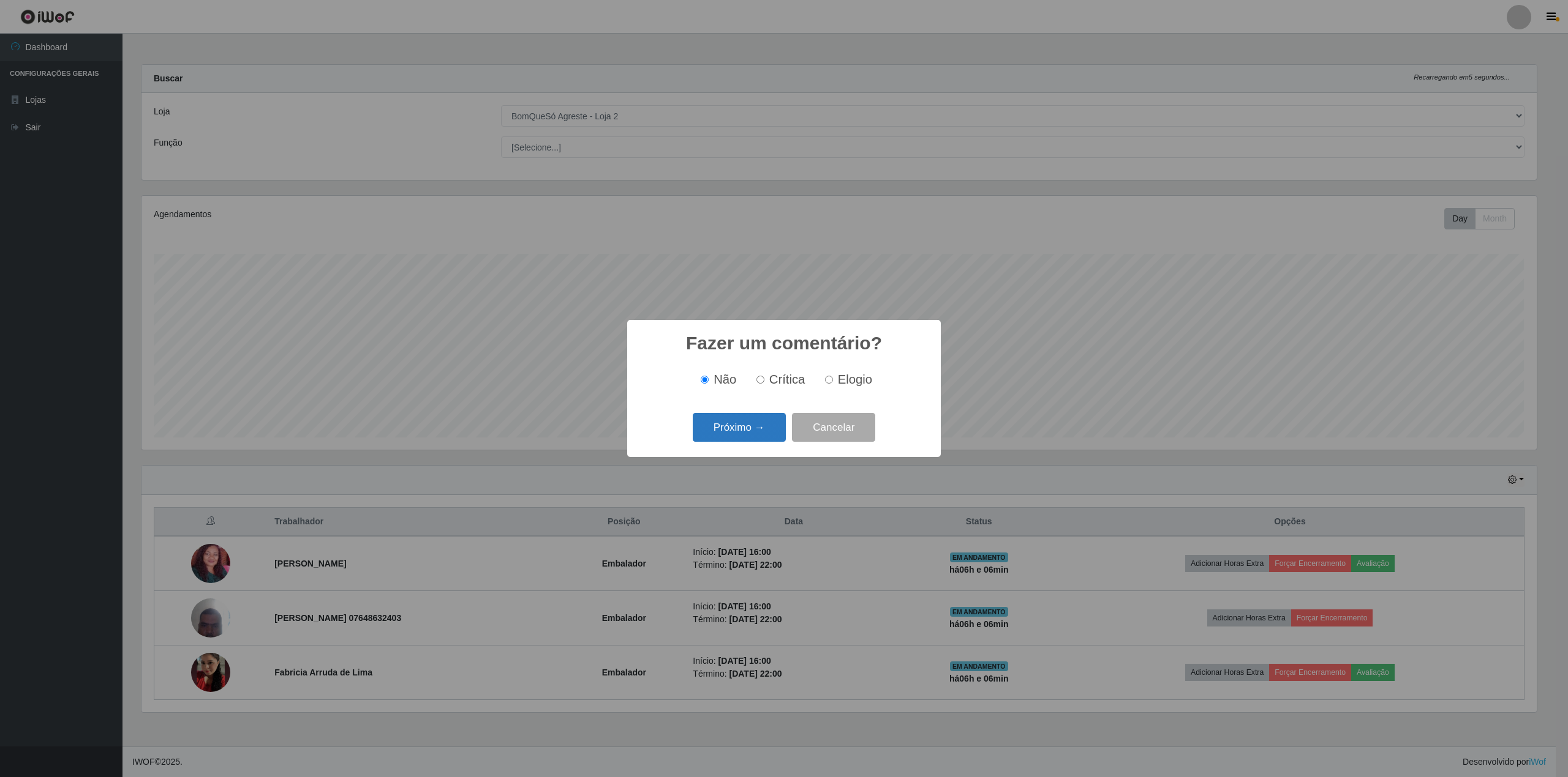
click at [738, 437] on button "Próximo →" at bounding box center [738, 427] width 93 height 28
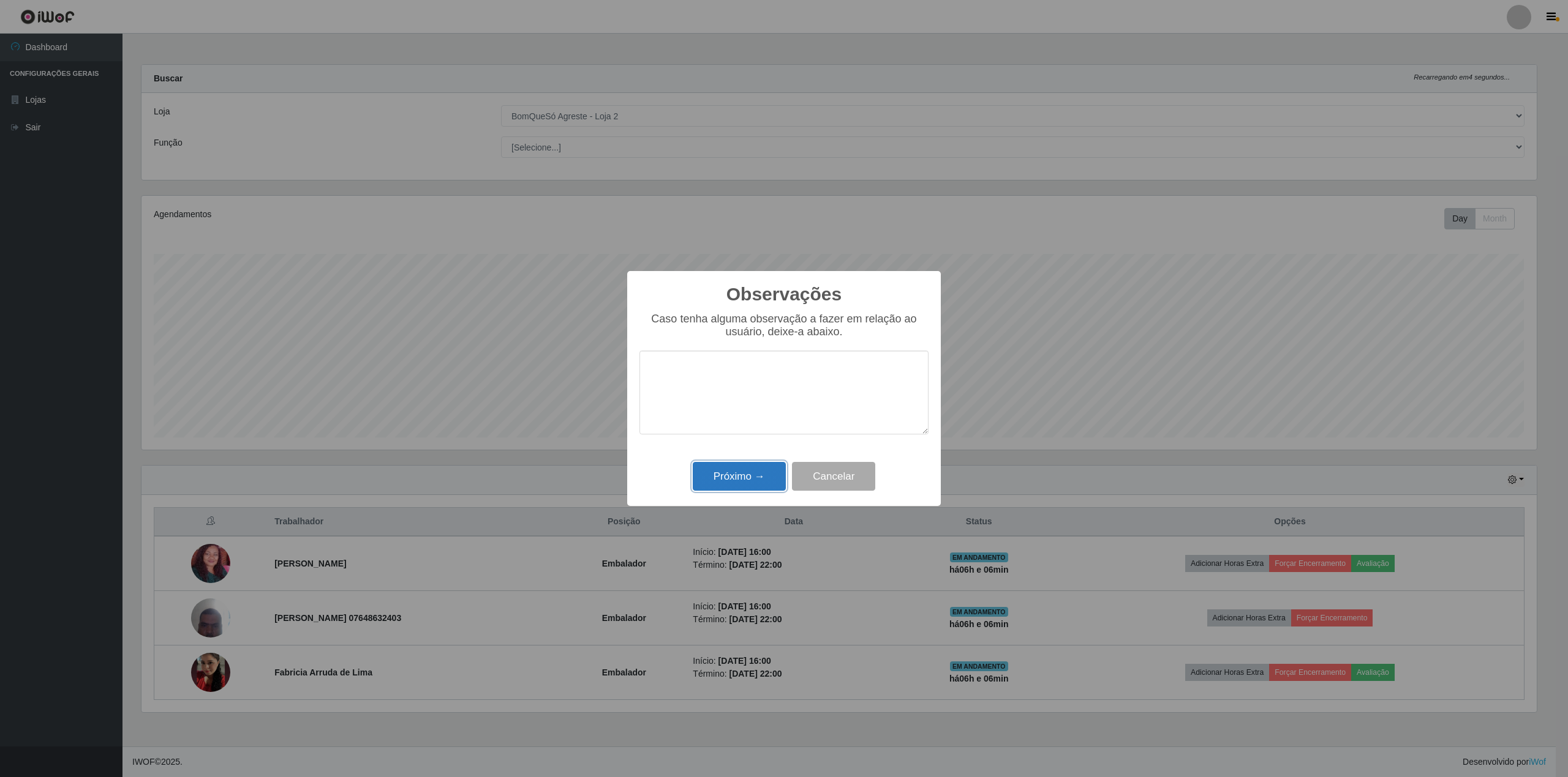
click at [737, 481] on button "Próximo →" at bounding box center [738, 477] width 93 height 28
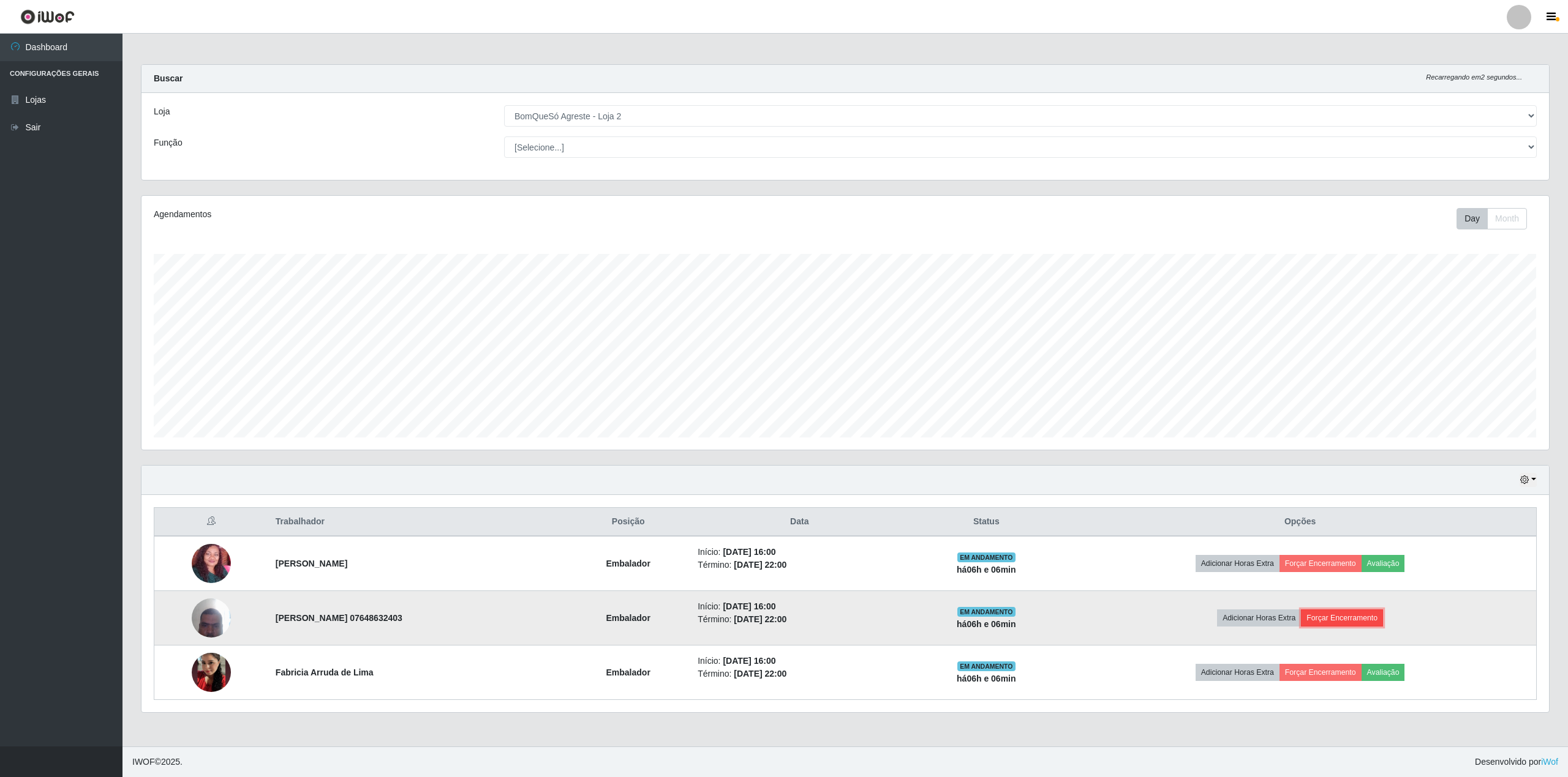
click at [1383, 613] on button "Forçar Encerramento" at bounding box center [1341, 618] width 82 height 17
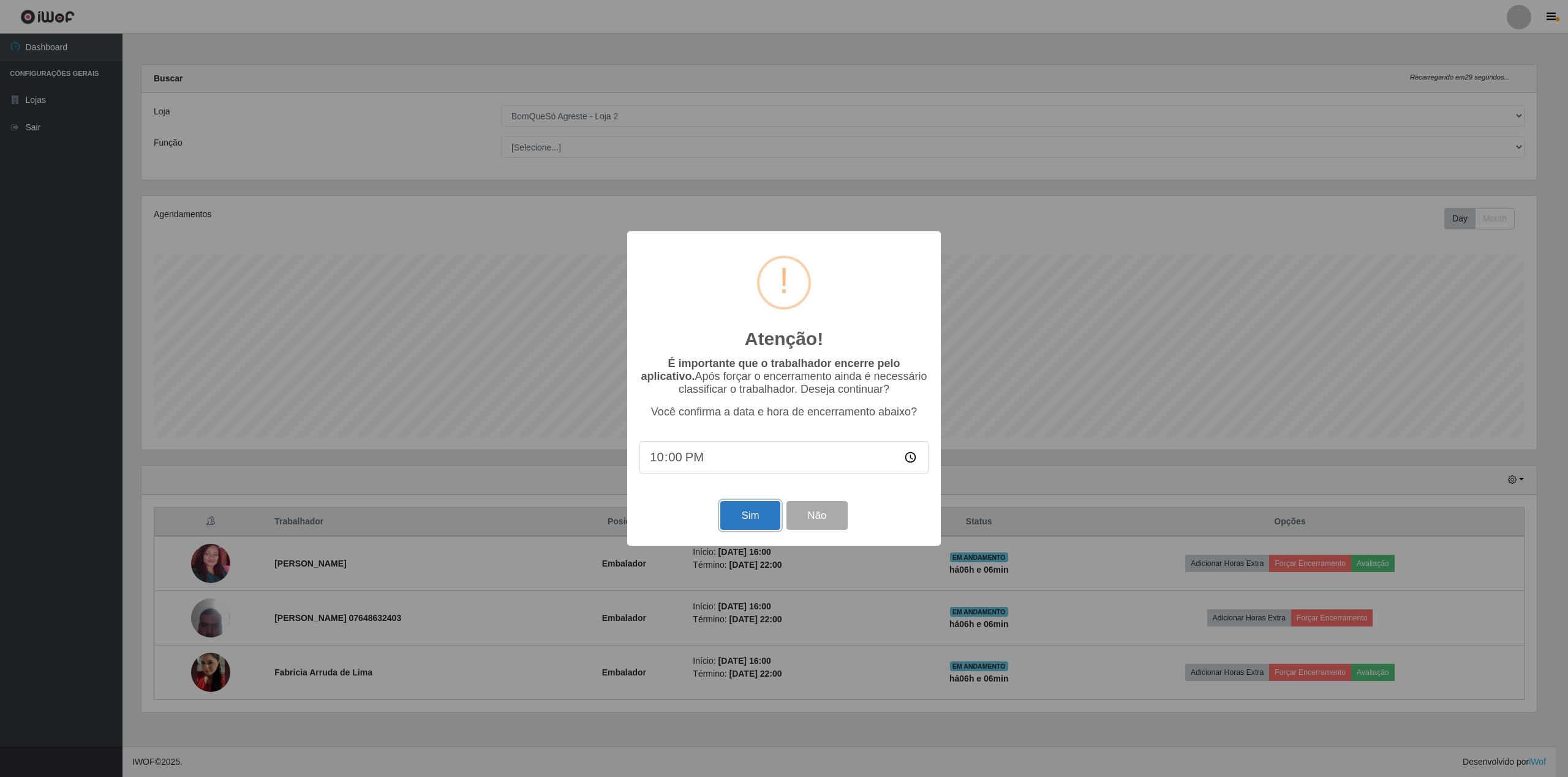
click at [742, 525] on button "Sim" at bounding box center [749, 516] width 59 height 28
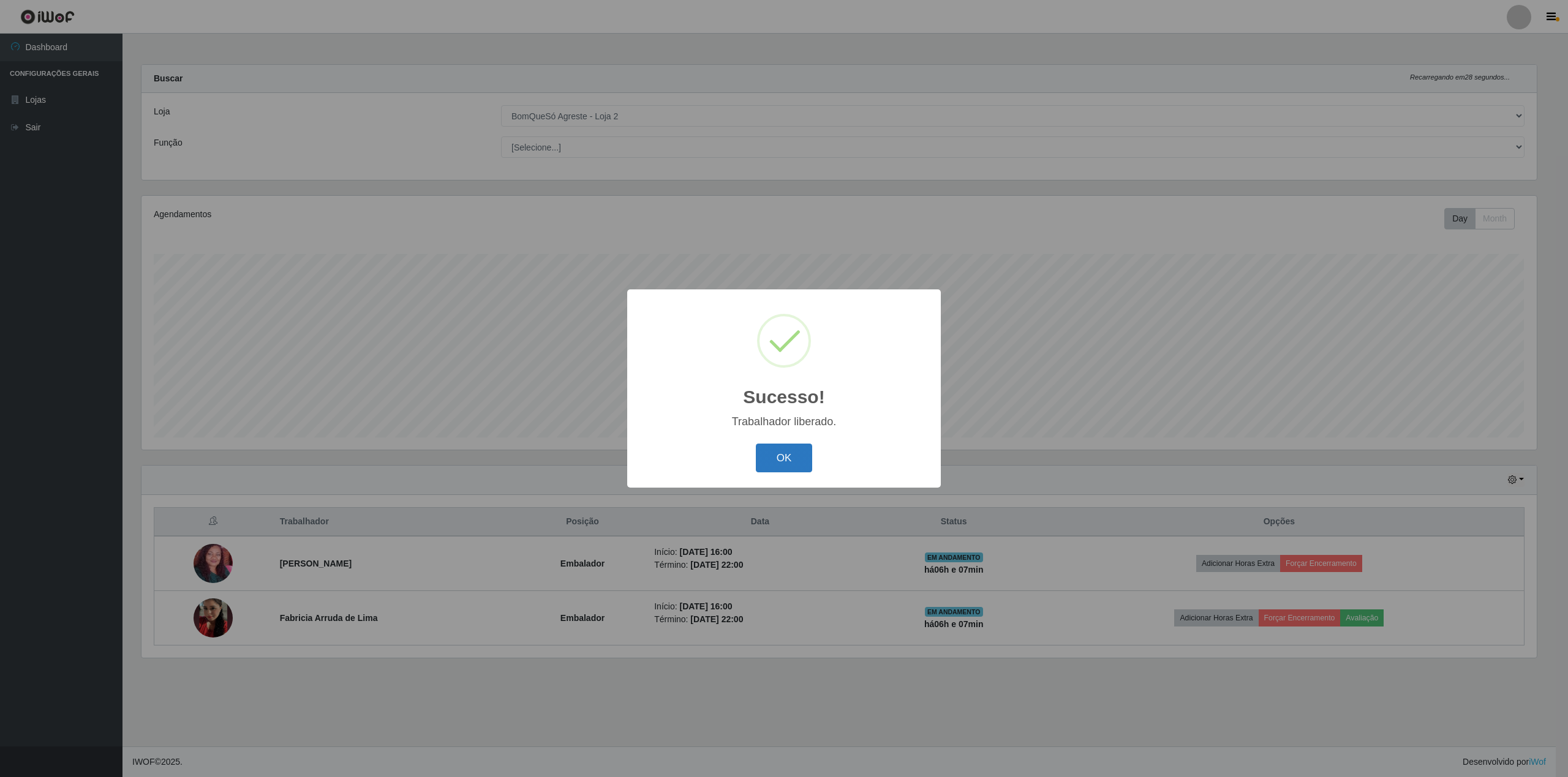
click at [782, 455] on button "OK" at bounding box center [784, 458] width 57 height 28
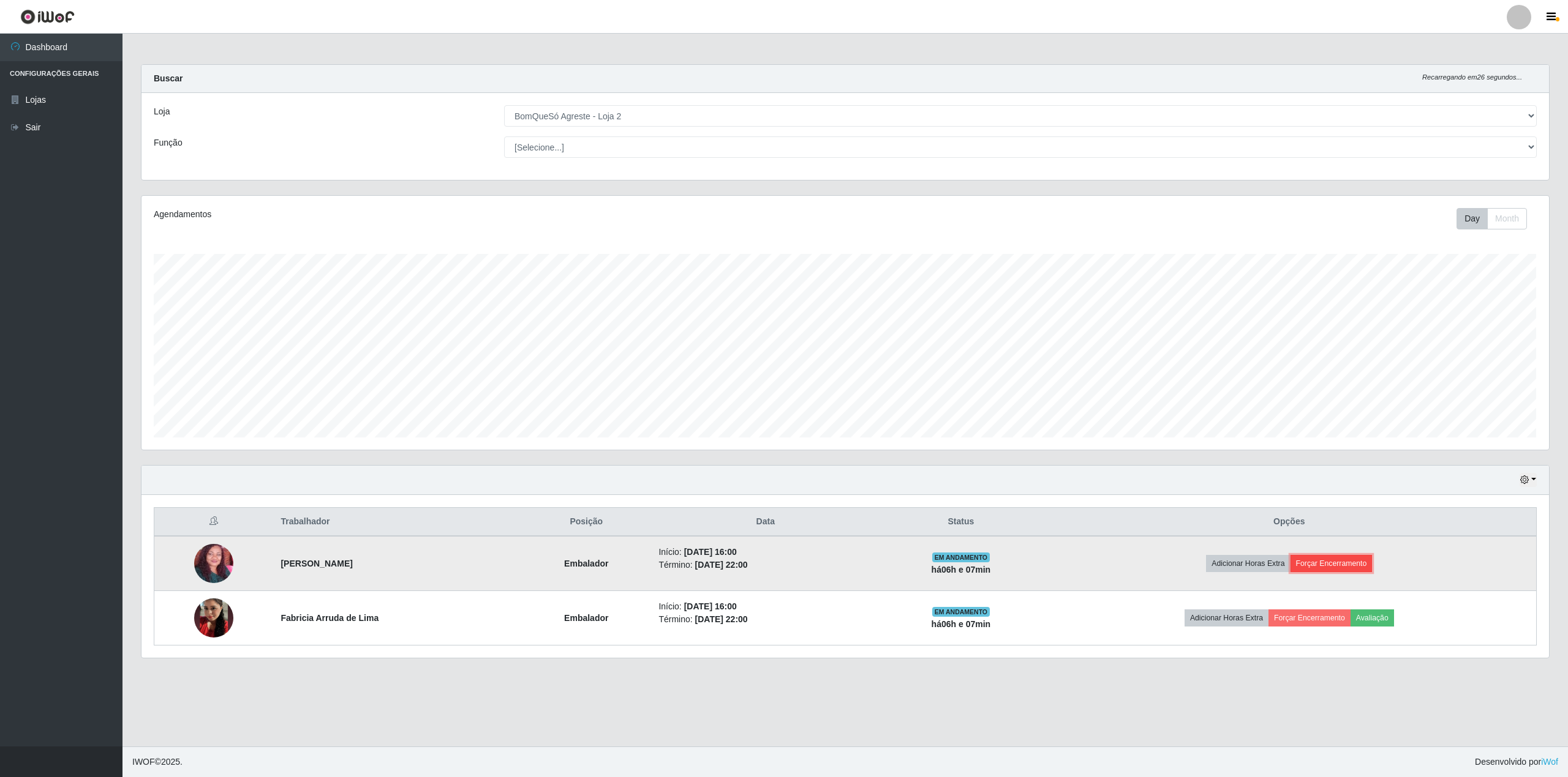
click at [1362, 559] on button "Forçar Encerramento" at bounding box center [1331, 563] width 82 height 17
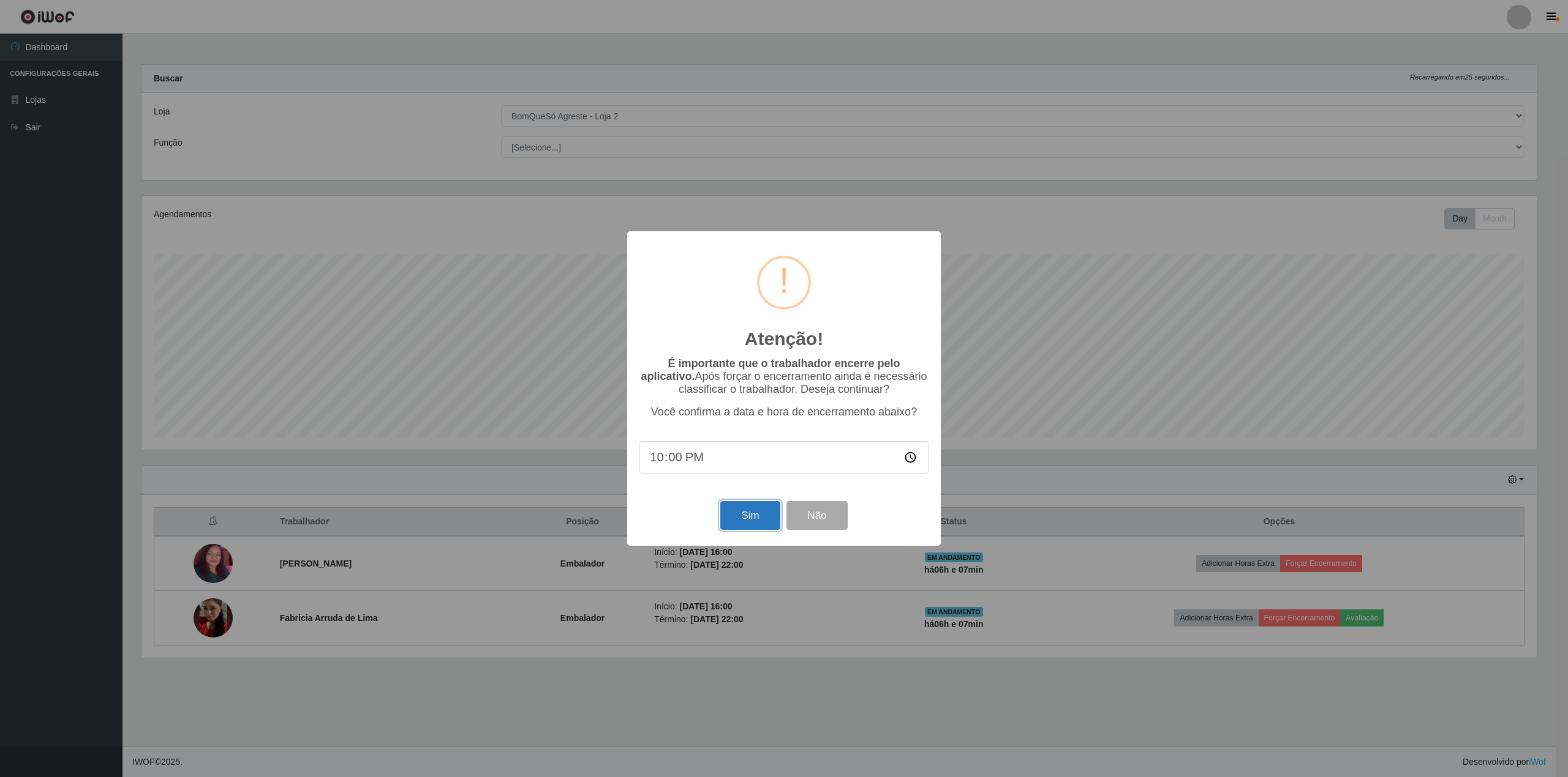
click at [748, 517] on button "Sim" at bounding box center [749, 516] width 59 height 28
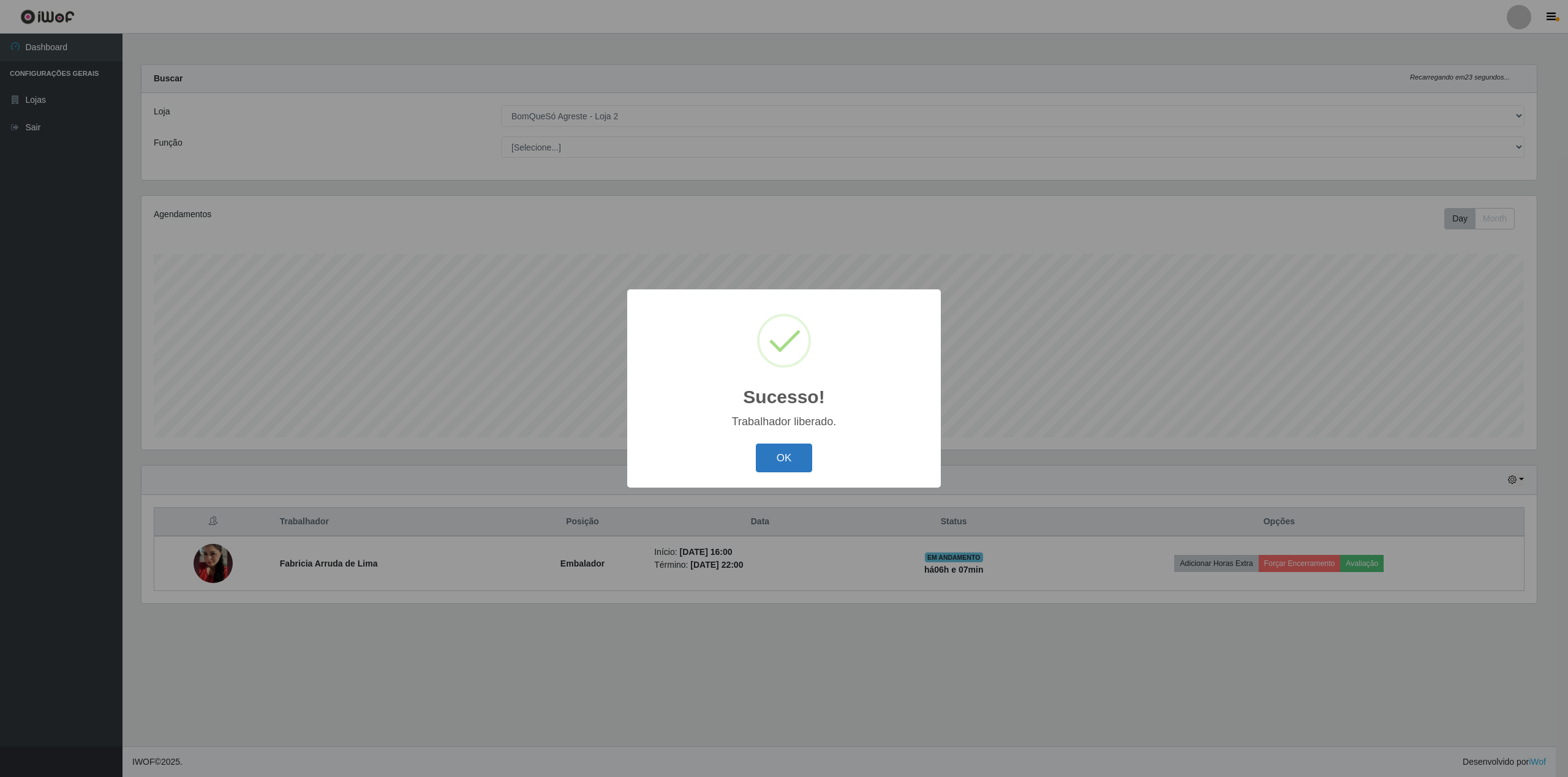
click at [799, 458] on button "OK" at bounding box center [784, 458] width 57 height 28
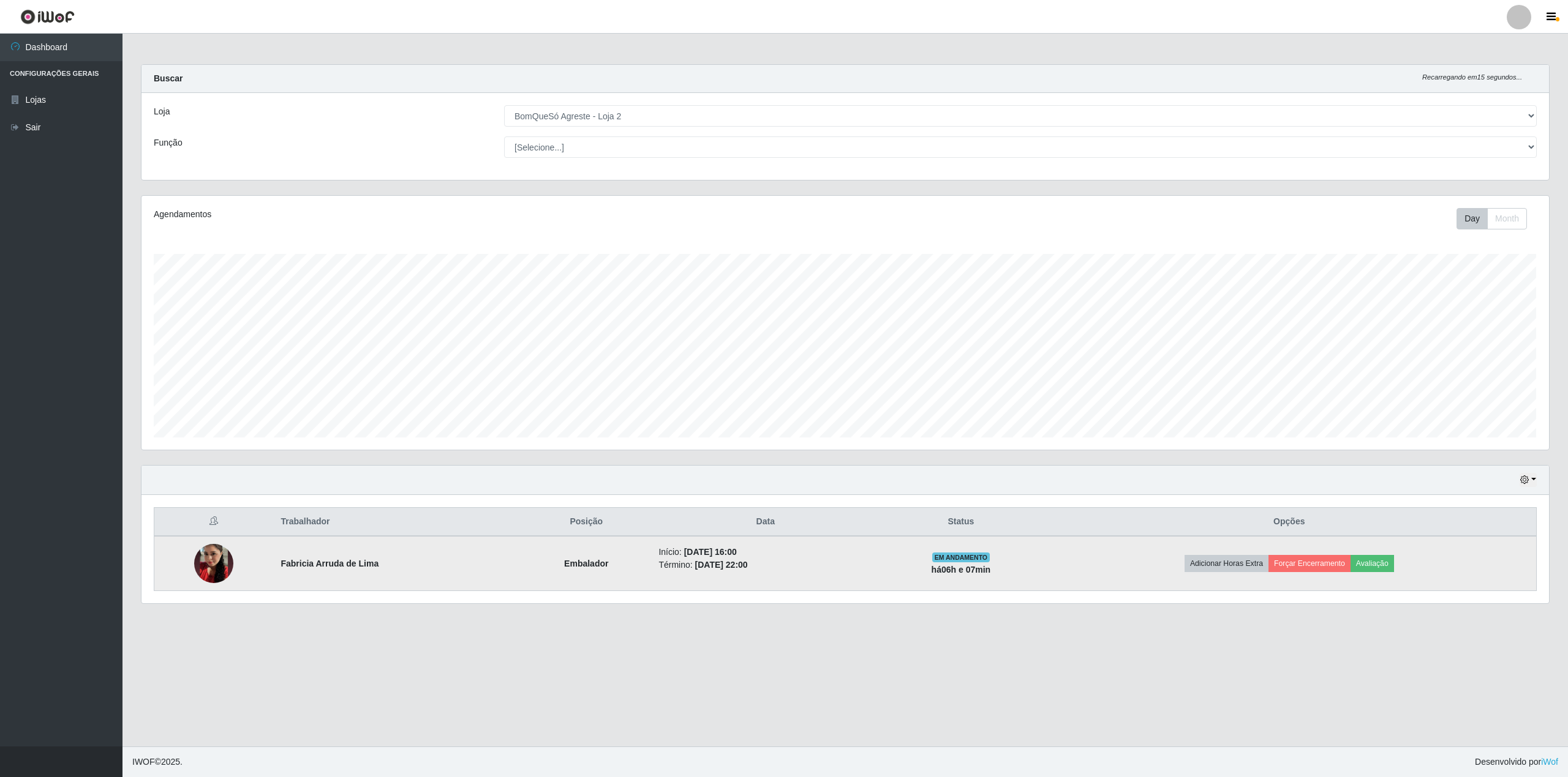
click at [230, 568] on td at bounding box center [214, 563] width 120 height 55
click at [1387, 565] on button "Avaliação" at bounding box center [1371, 563] width 43 height 17
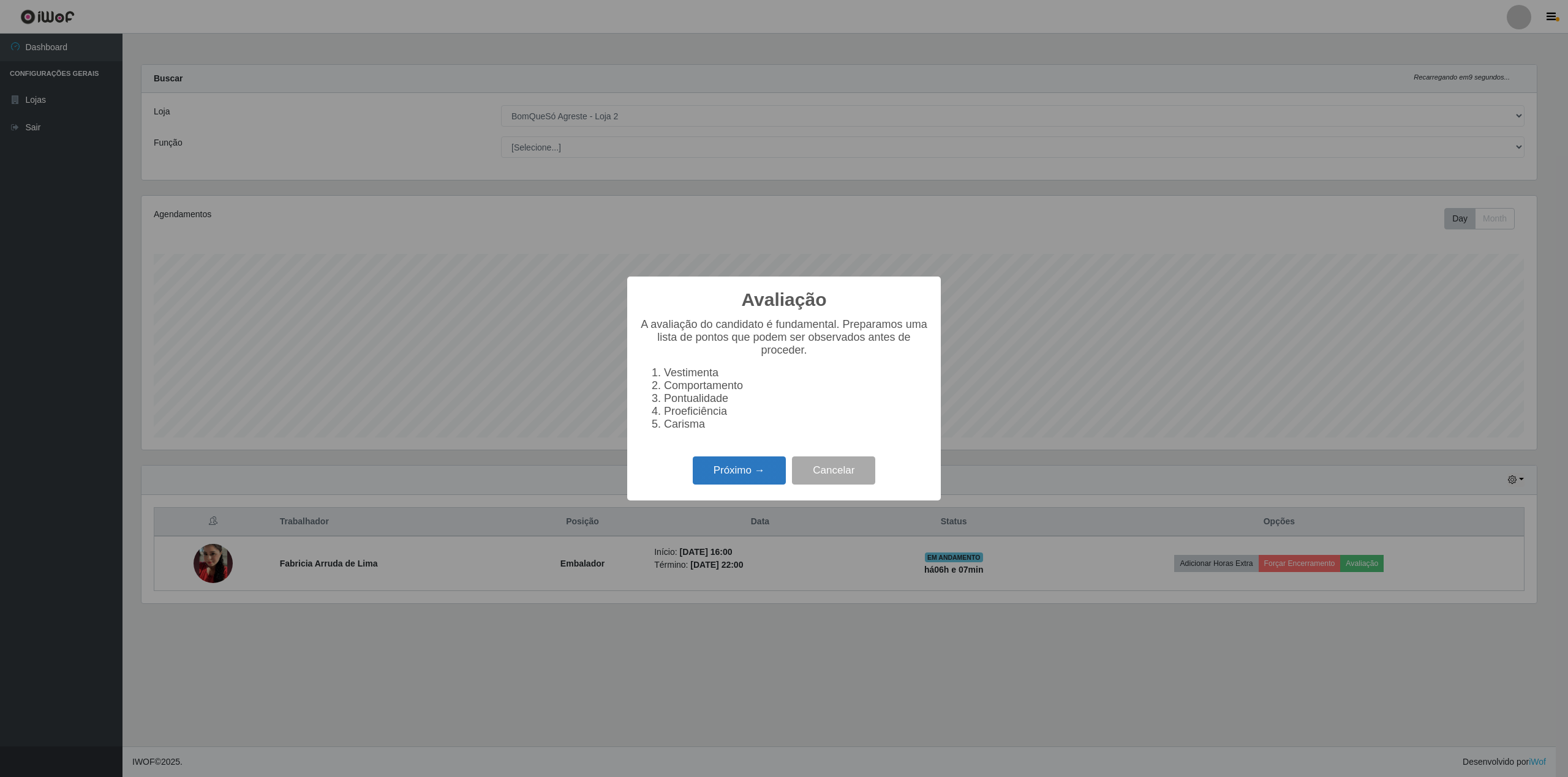
click at [745, 476] on button "Próximo →" at bounding box center [738, 470] width 93 height 28
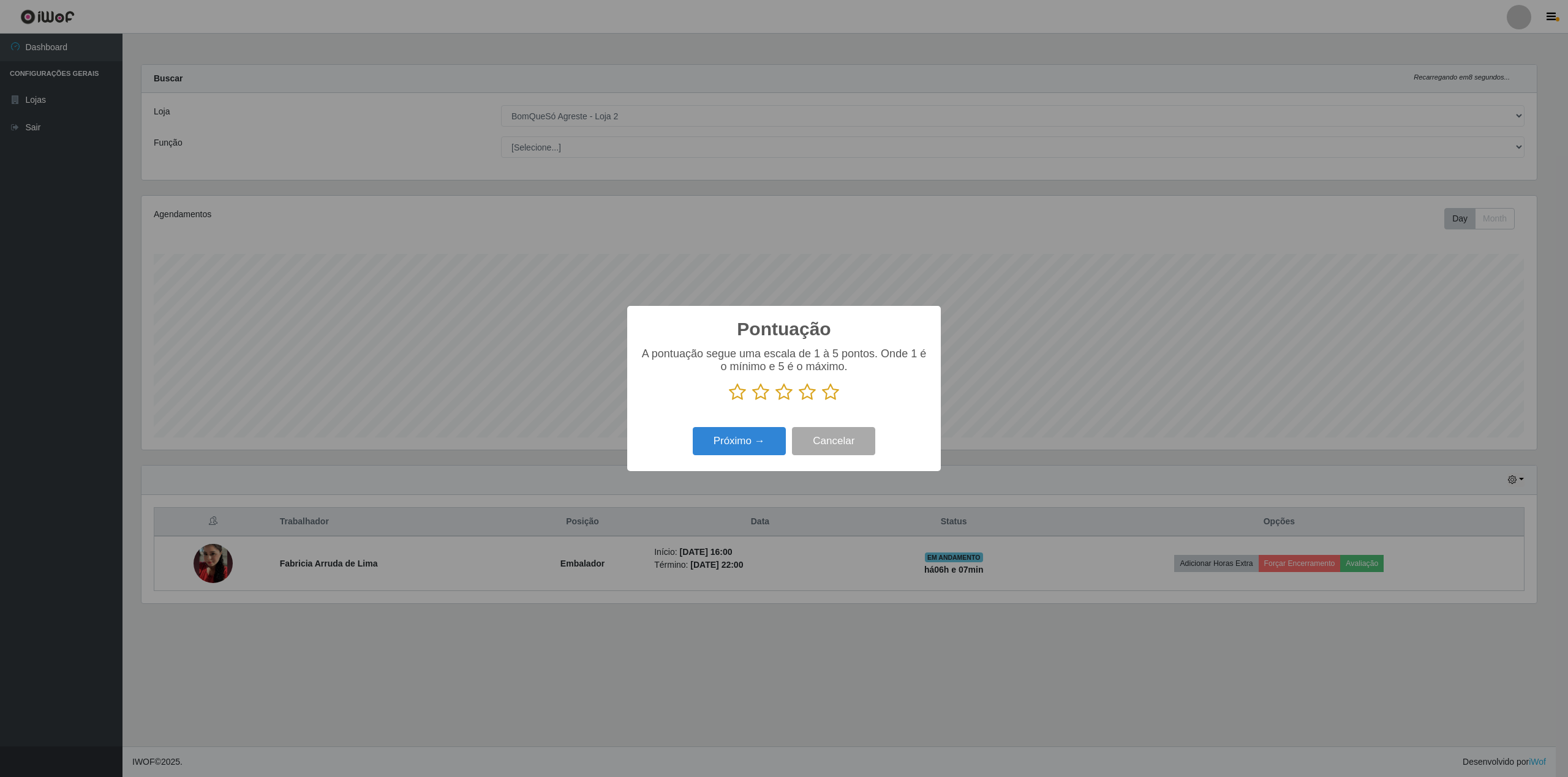
click at [825, 393] on icon at bounding box center [830, 392] width 17 height 19
click at [822, 401] on input "radio" at bounding box center [822, 401] width 0 height 0
click at [716, 439] on button "Próximo →" at bounding box center [738, 441] width 93 height 28
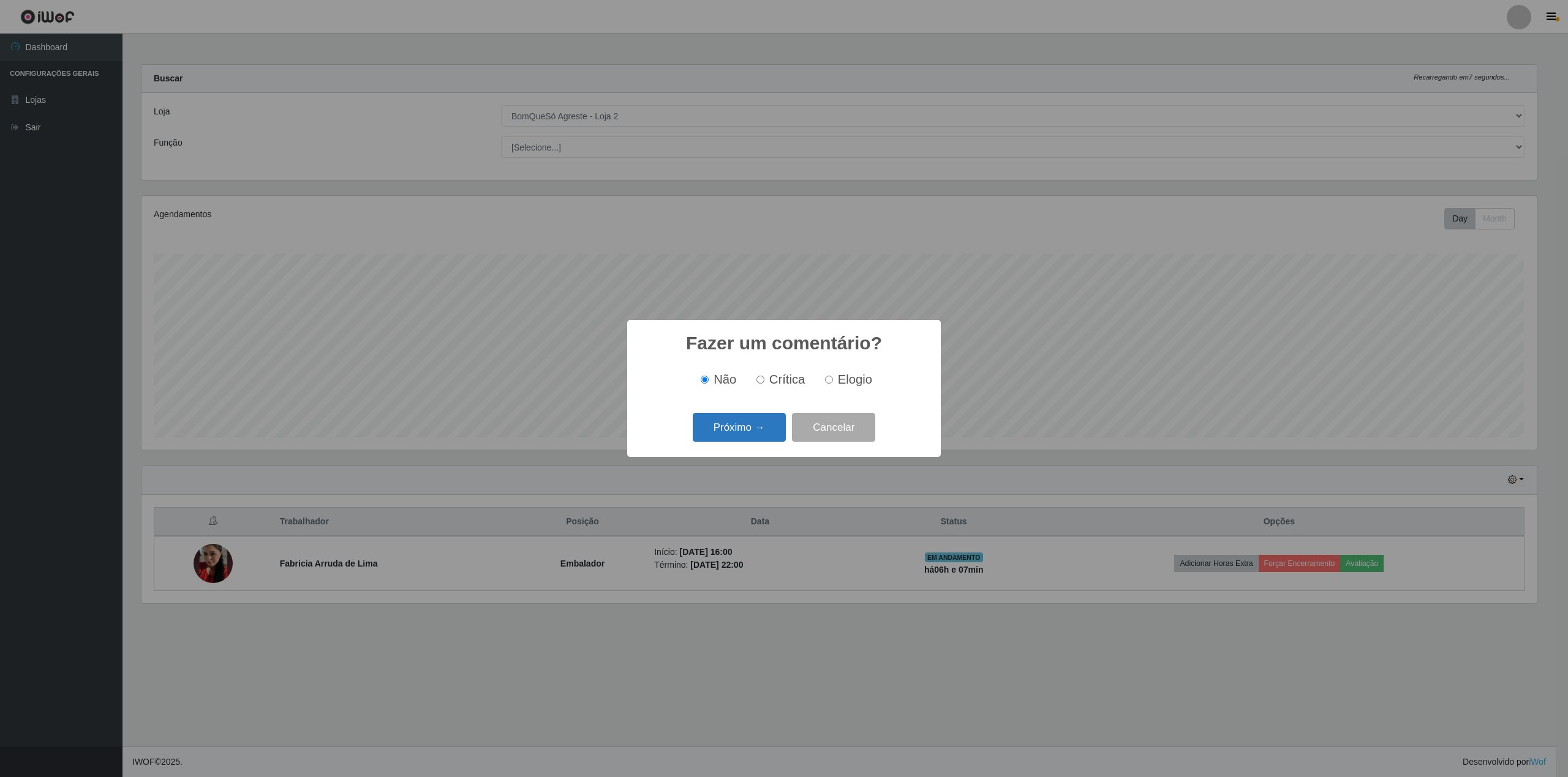
click at [731, 439] on button "Próximo →" at bounding box center [738, 427] width 93 height 28
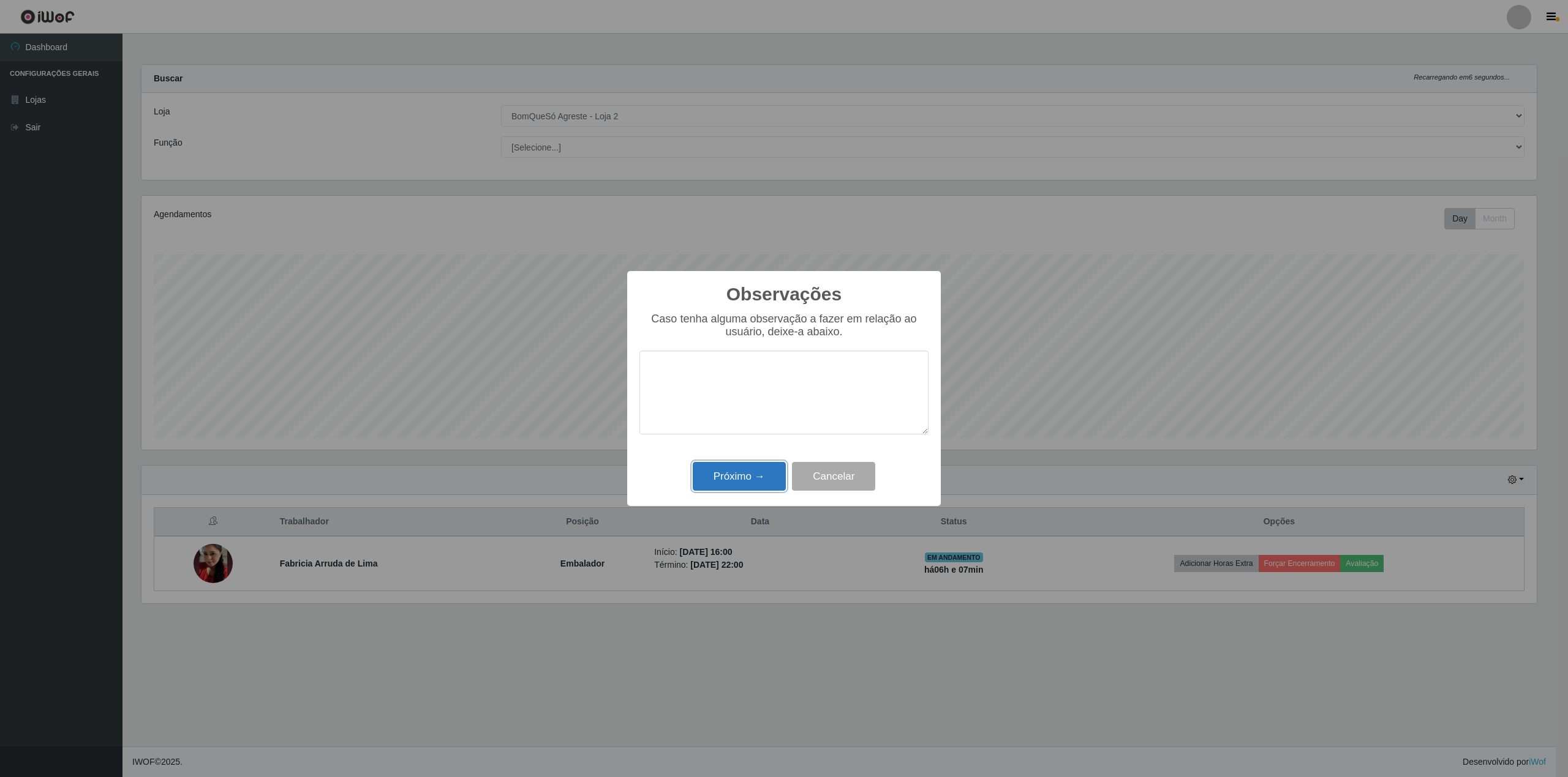
click at [732, 488] on button "Próximo →" at bounding box center [738, 477] width 93 height 28
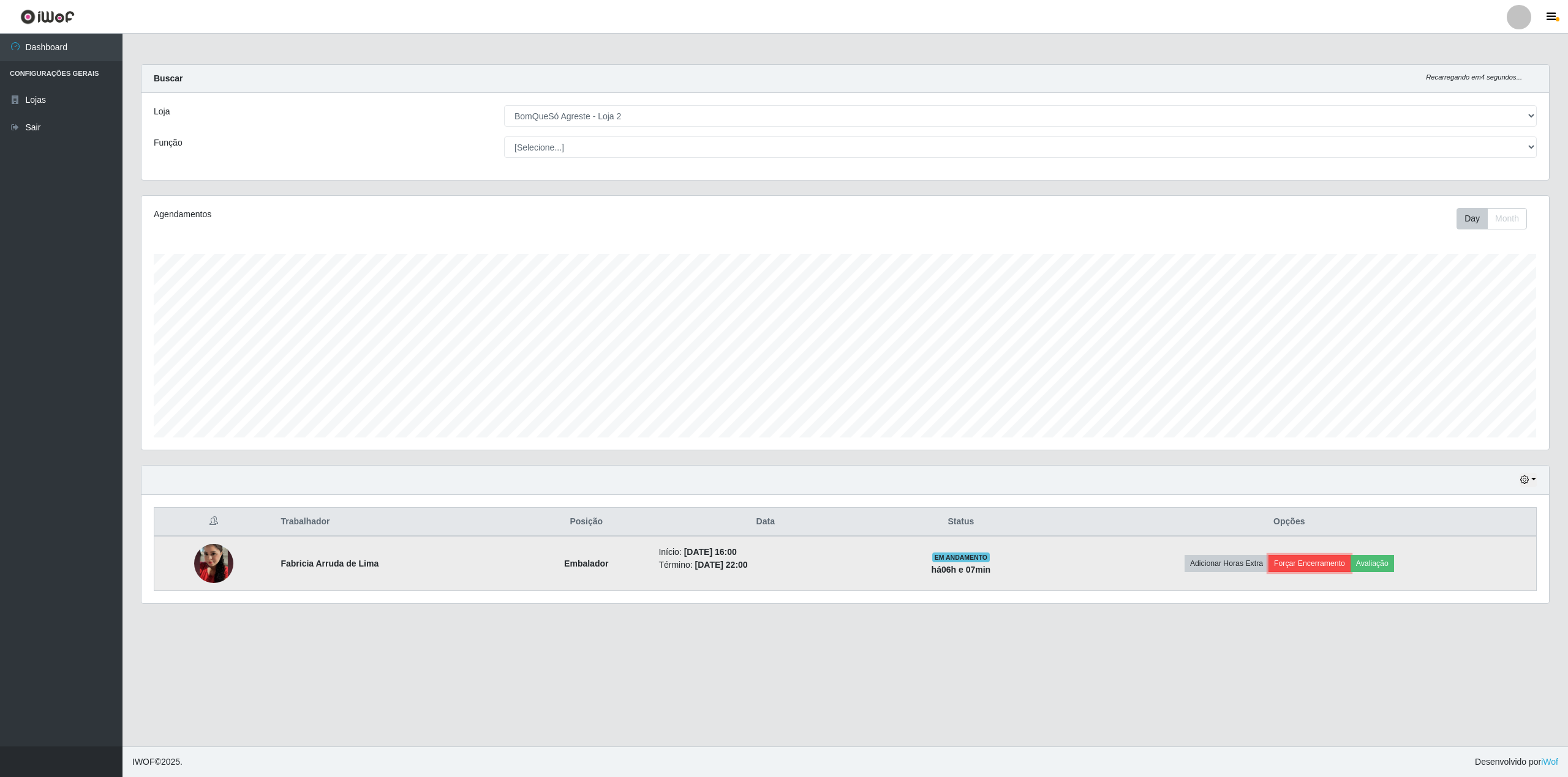
click at [1316, 566] on button "Forçar Encerramento" at bounding box center [1309, 563] width 82 height 17
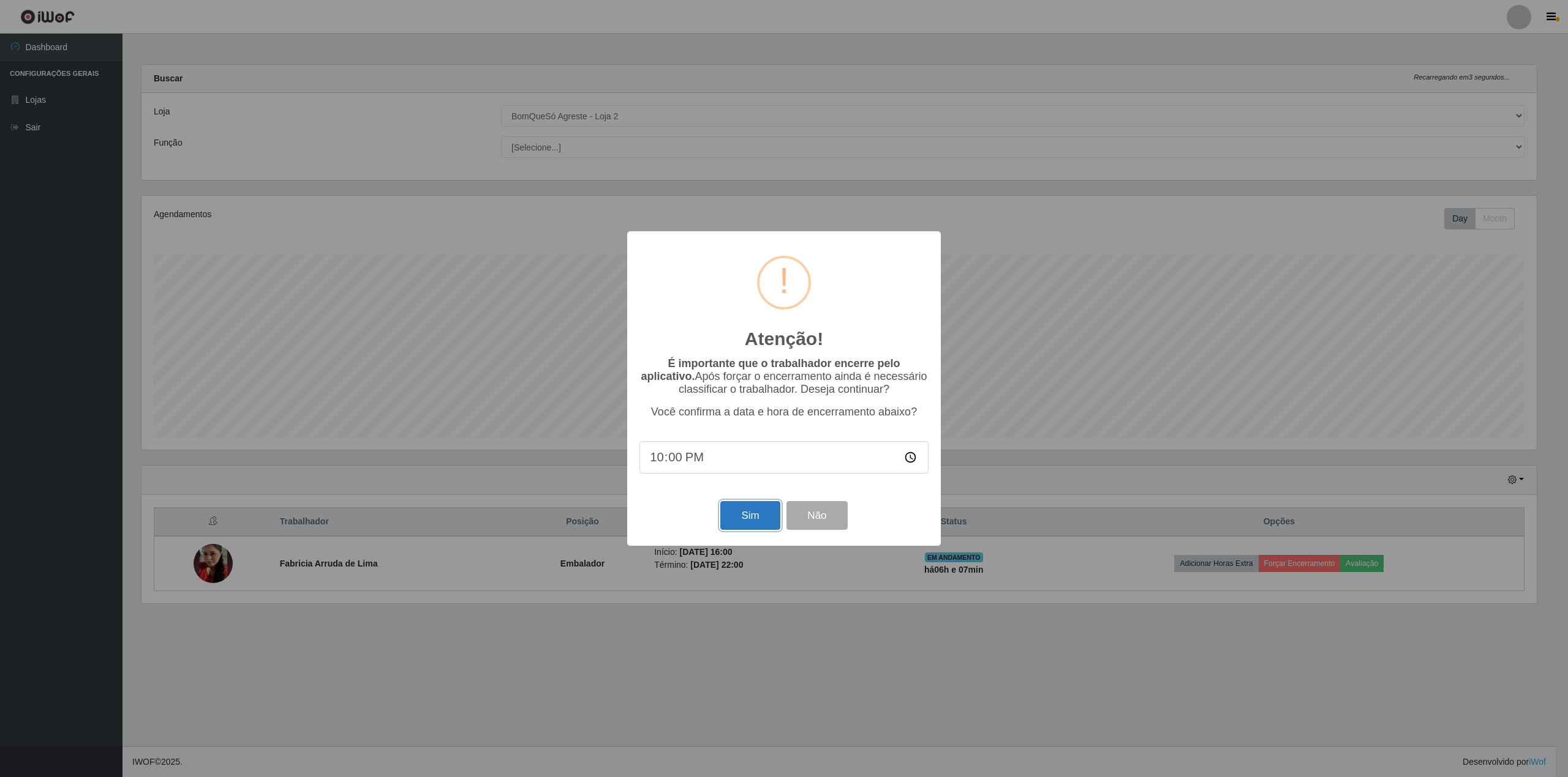
click at [757, 523] on button "Sim" at bounding box center [749, 516] width 59 height 28
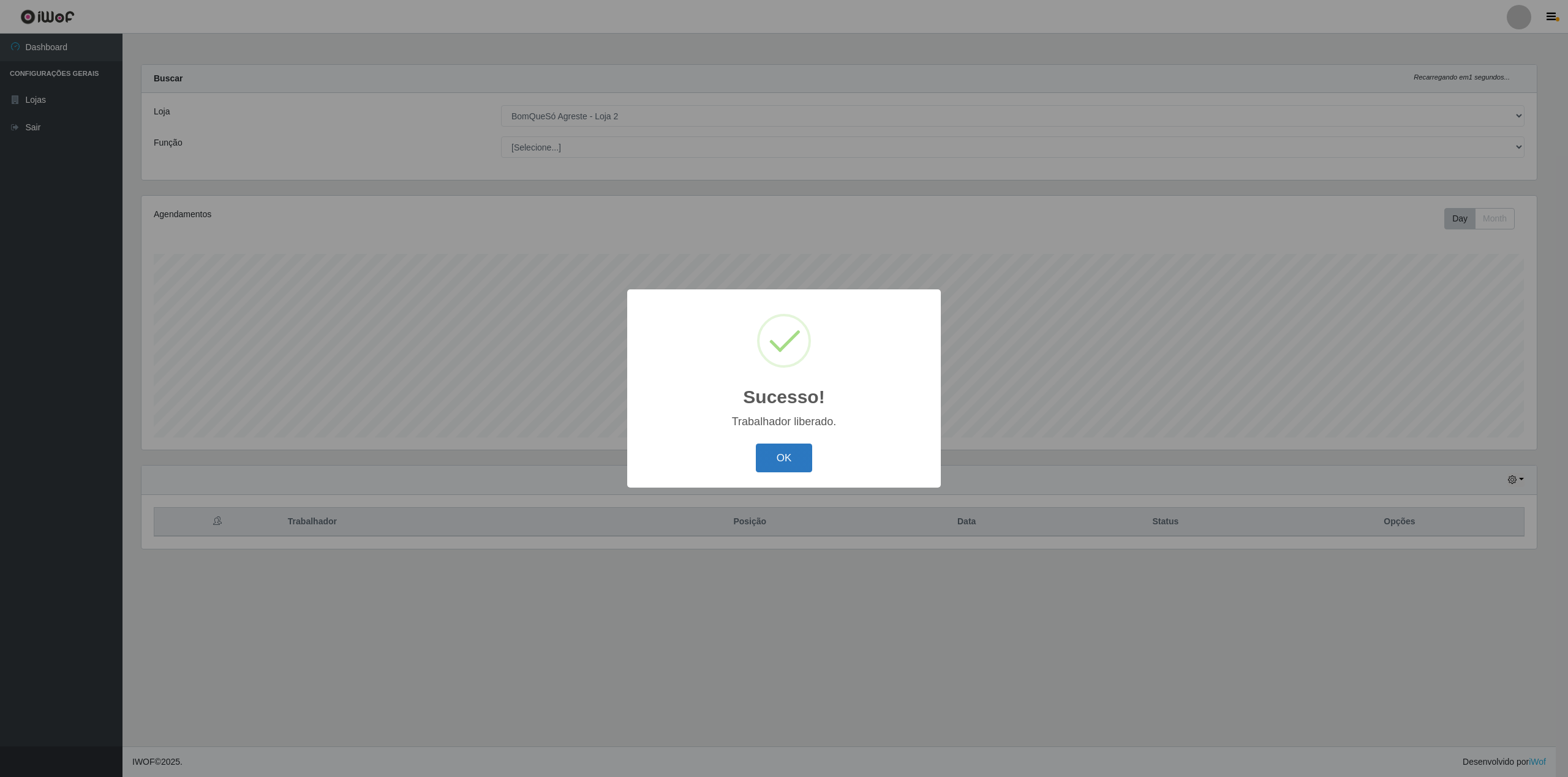
click at [783, 459] on button "OK" at bounding box center [784, 458] width 57 height 28
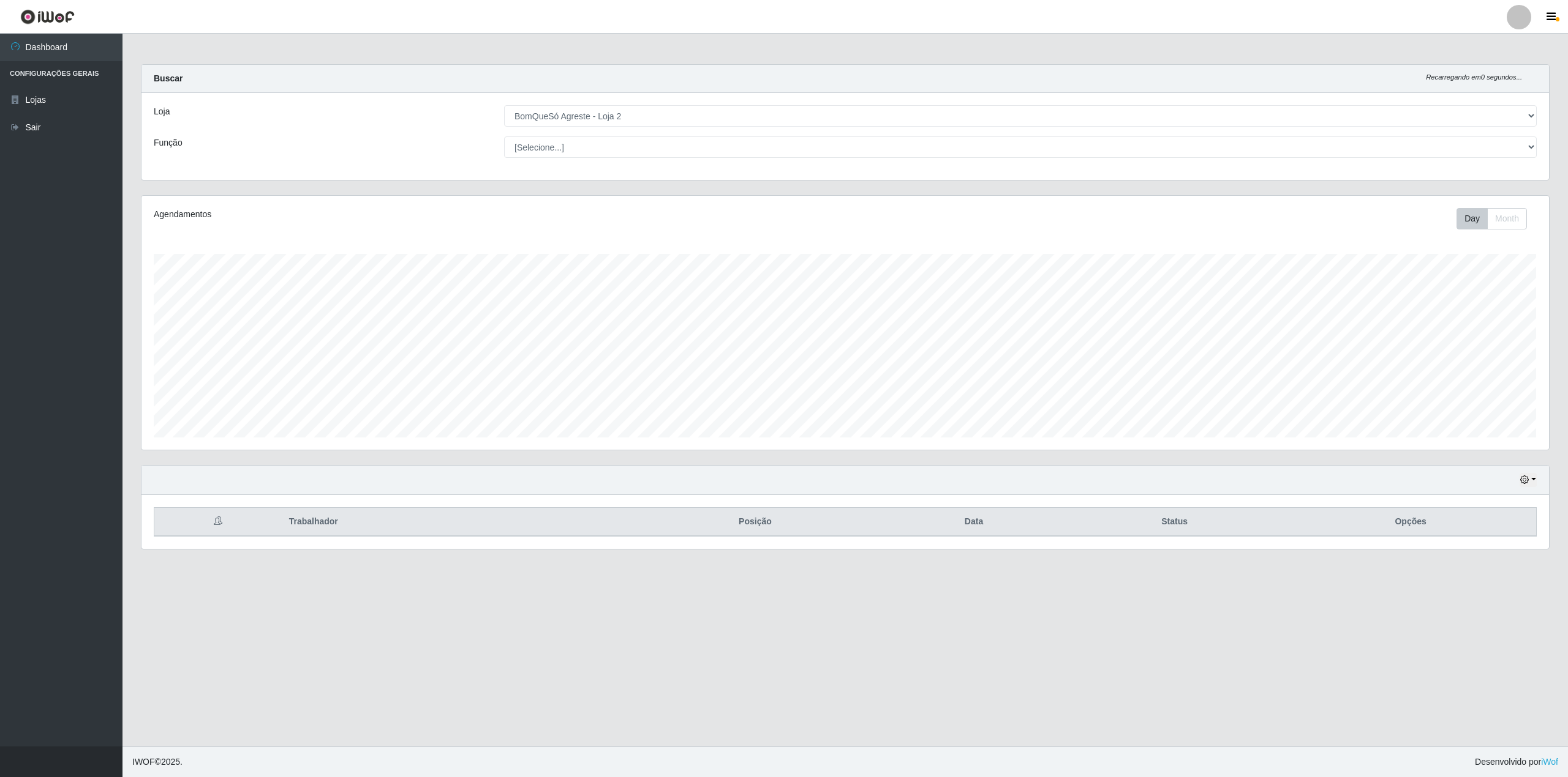
click at [1518, 19] on div at bounding box center [1518, 18] width 25 height 25
click at [1492, 89] on button "Sair" at bounding box center [1494, 95] width 110 height 25
